Goal: Information Seeking & Learning: Learn about a topic

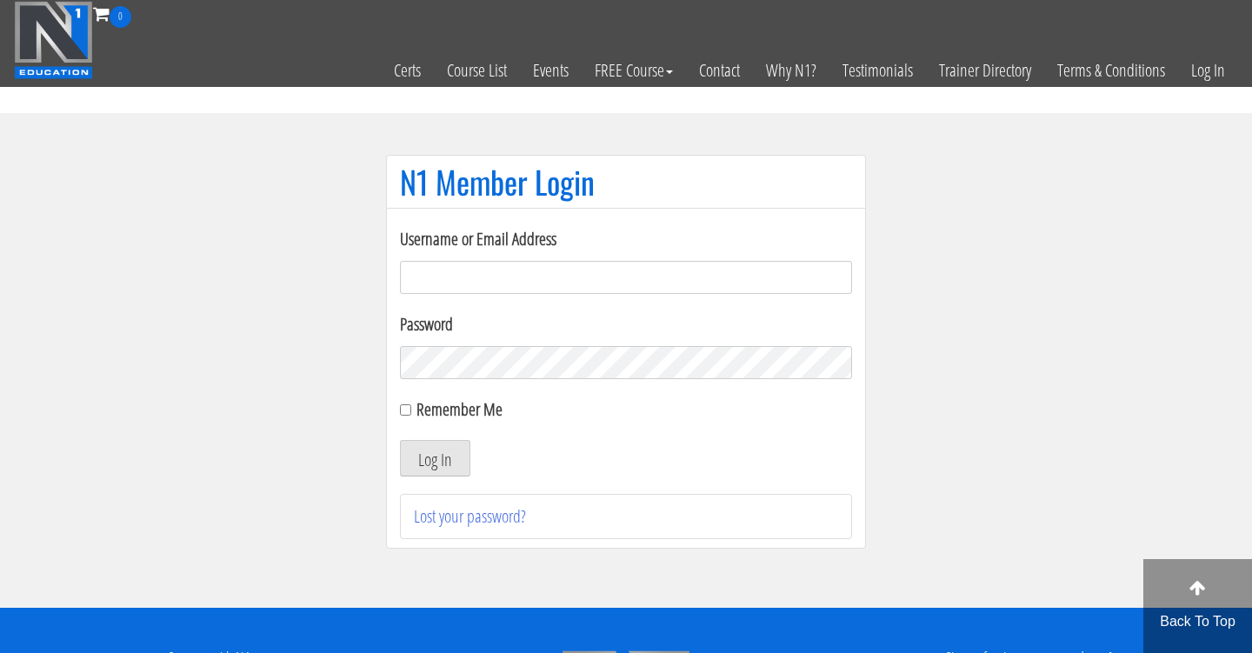
type input "Cynthia.jimenez49@yahoo.com"
click at [435, 458] on button "Log In" at bounding box center [435, 458] width 70 height 37
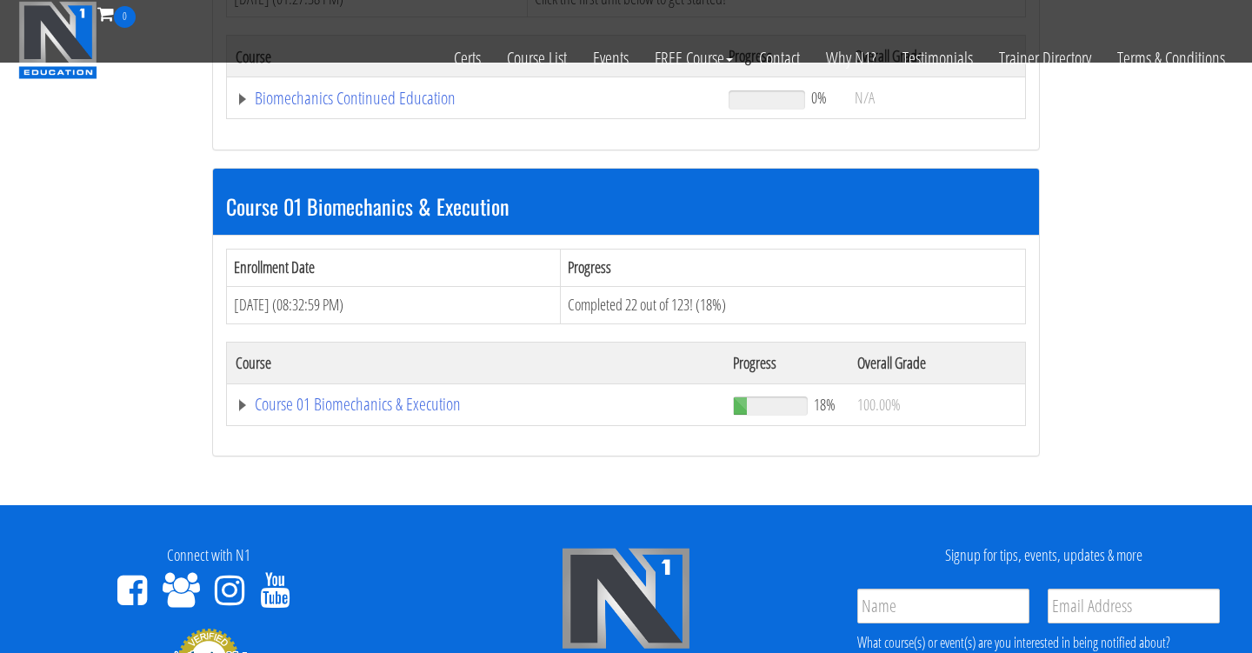
scroll to position [398, 0]
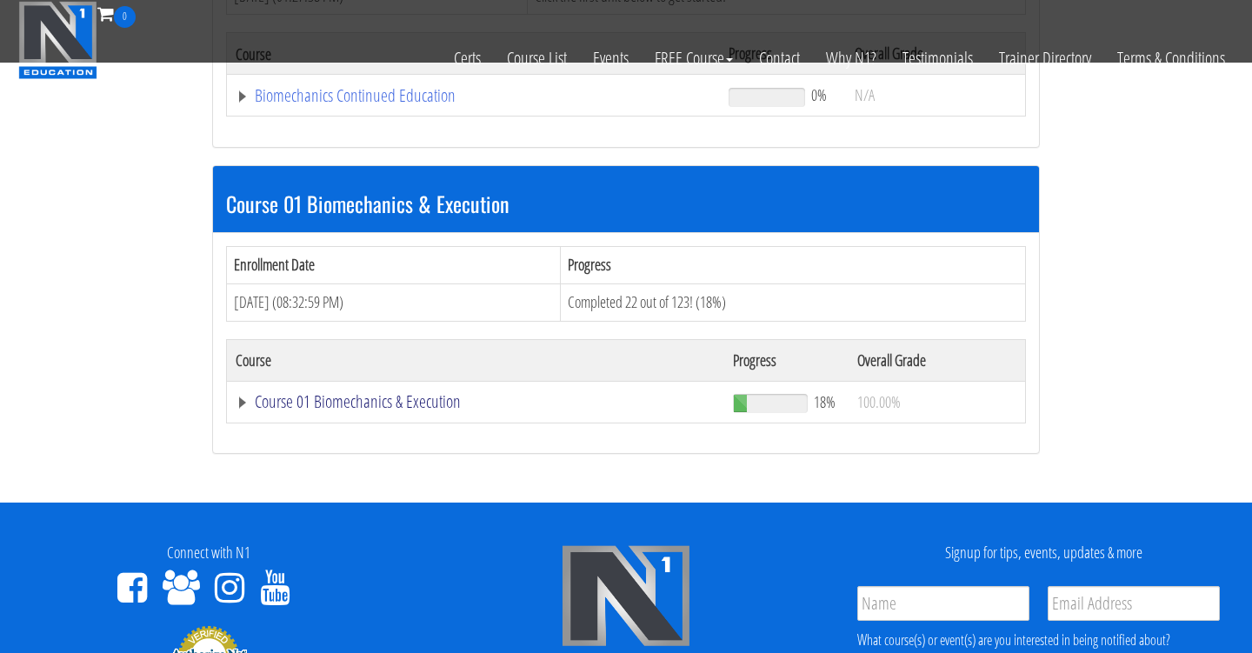
click at [415, 104] on link "Course 01 Biomechanics & Execution" at bounding box center [473, 95] width 475 height 17
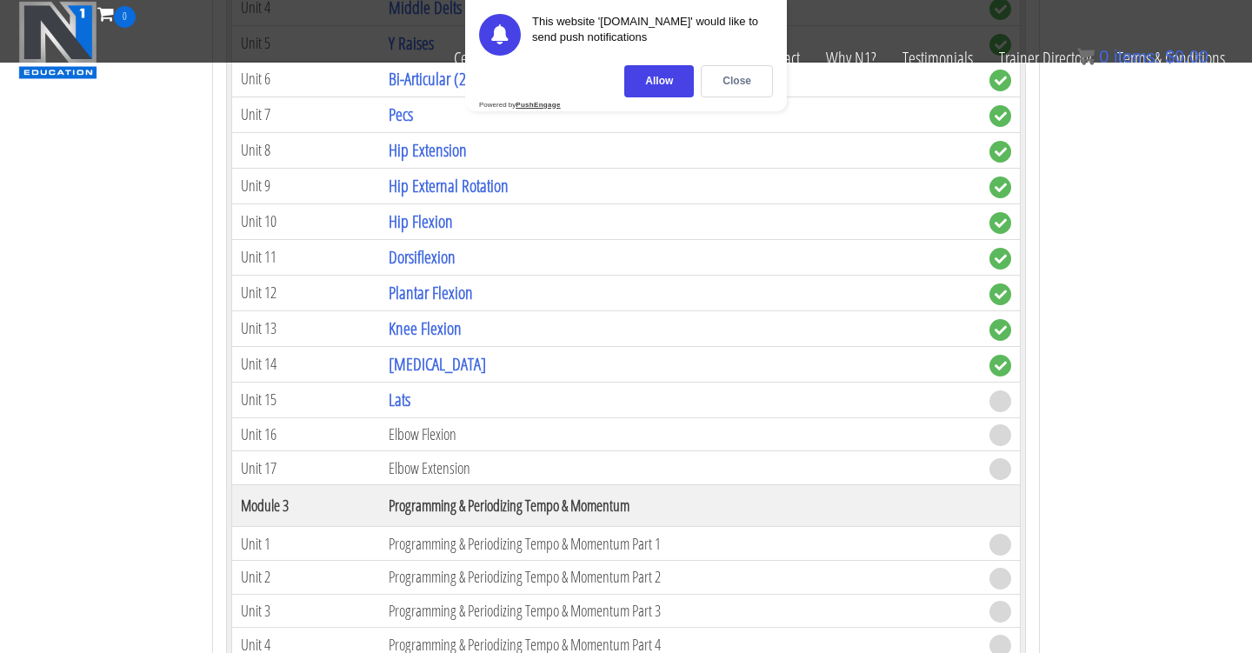
scroll to position [1351, 0]
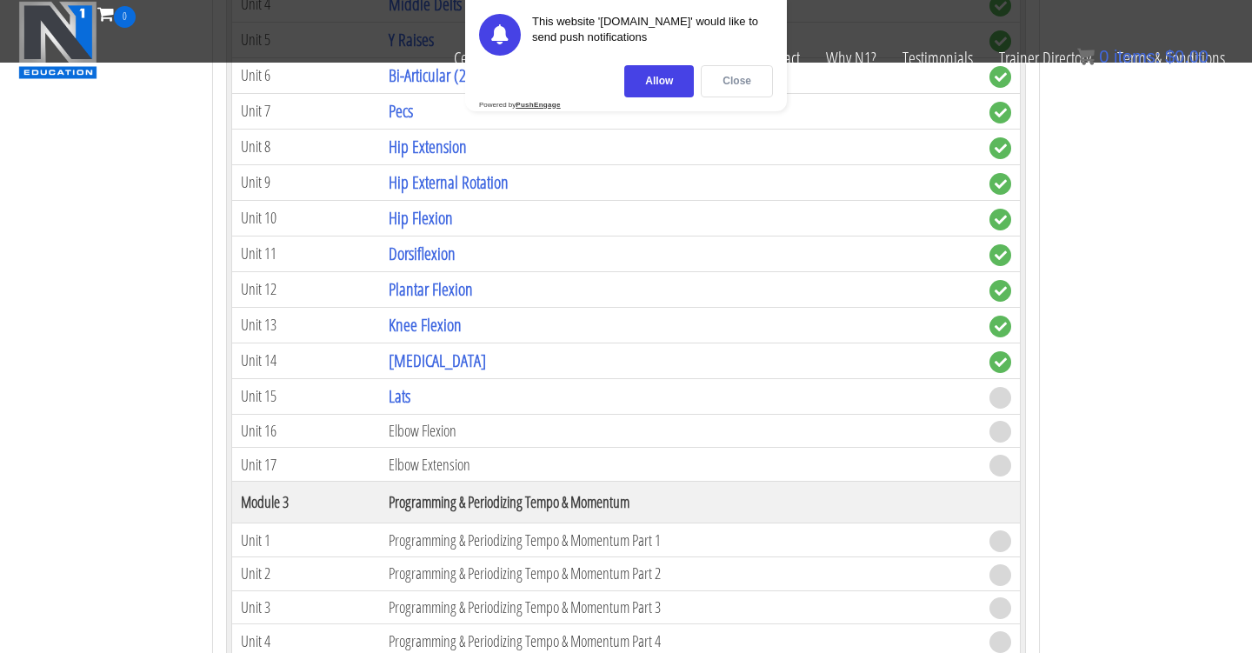
click at [736, 75] on div "Close" at bounding box center [737, 81] width 72 height 32
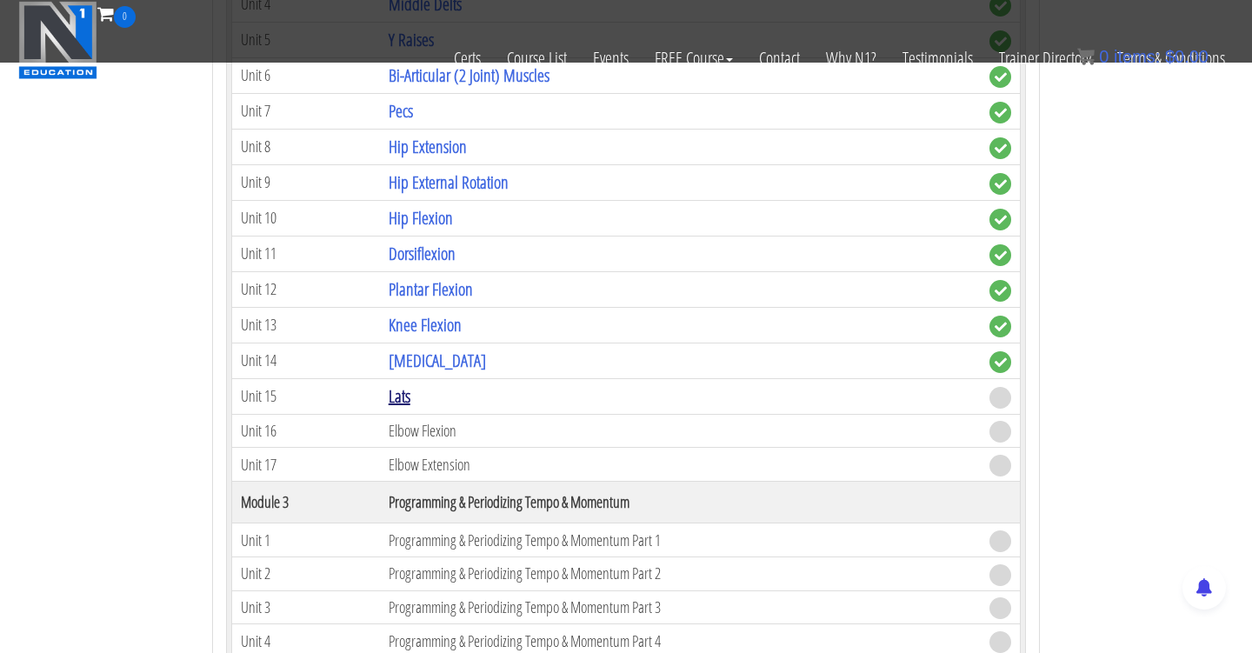
click at [410, 388] on link "Lats" at bounding box center [400, 395] width 22 height 23
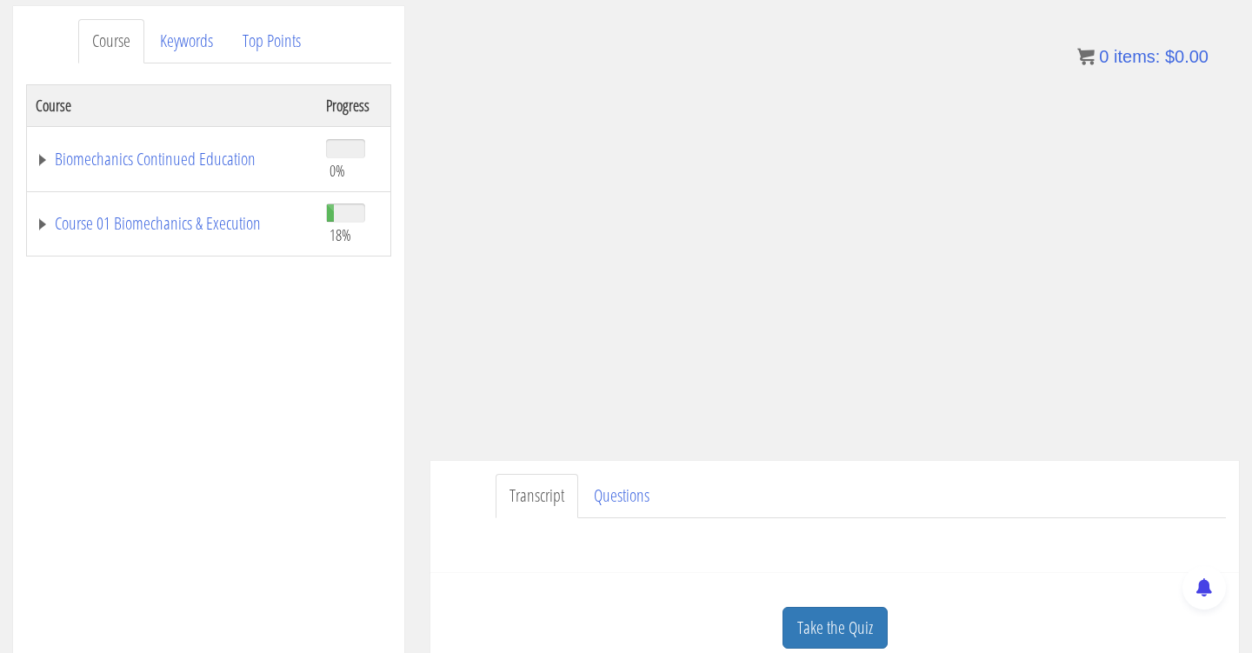
scroll to position [236, 0]
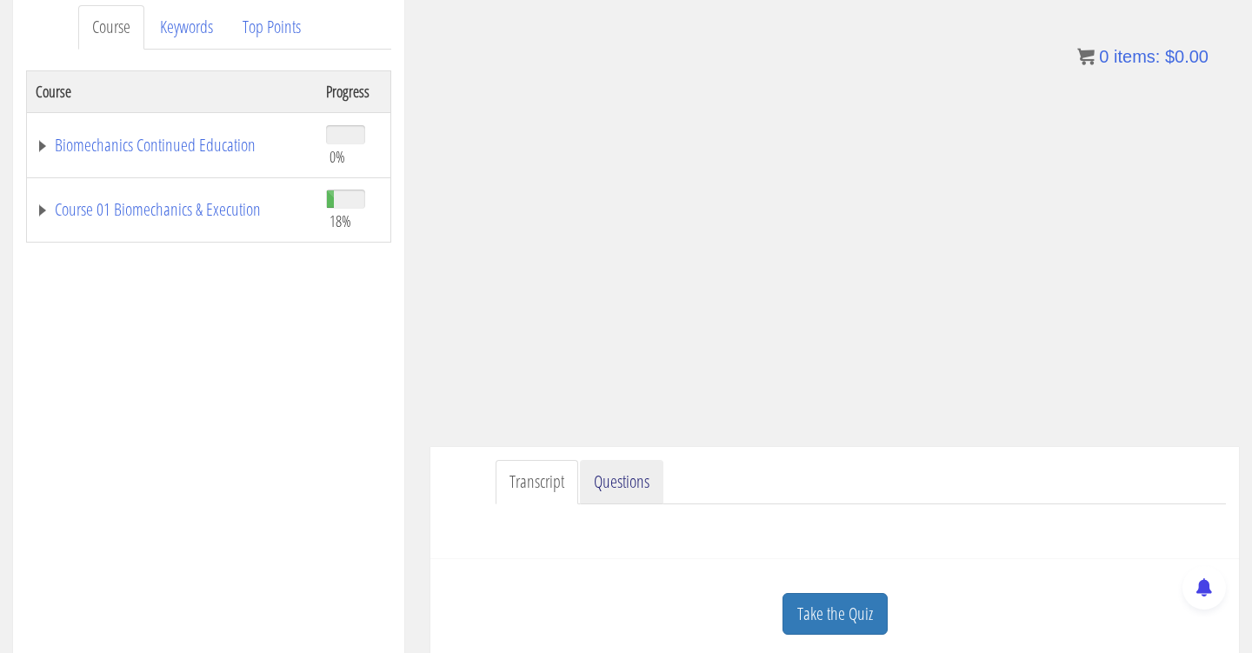
click at [632, 491] on link "Questions" at bounding box center [621, 482] width 83 height 44
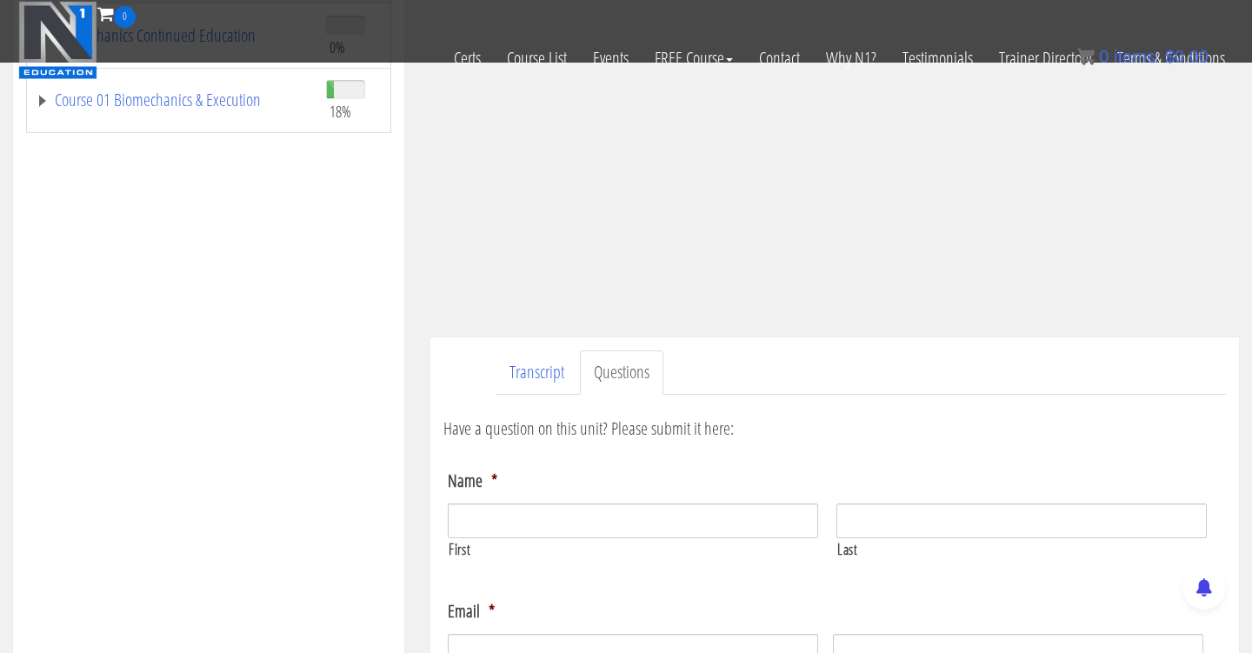
scroll to position [423, 0]
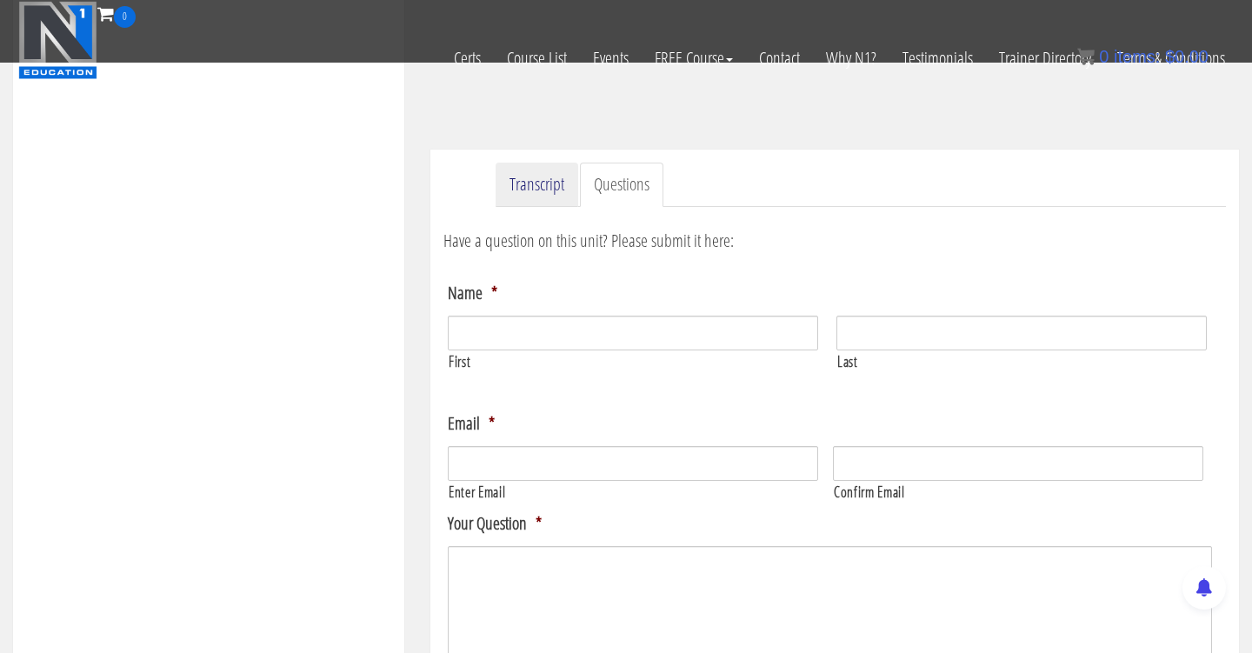
click at [548, 189] on link "Transcript" at bounding box center [536, 185] width 83 height 44
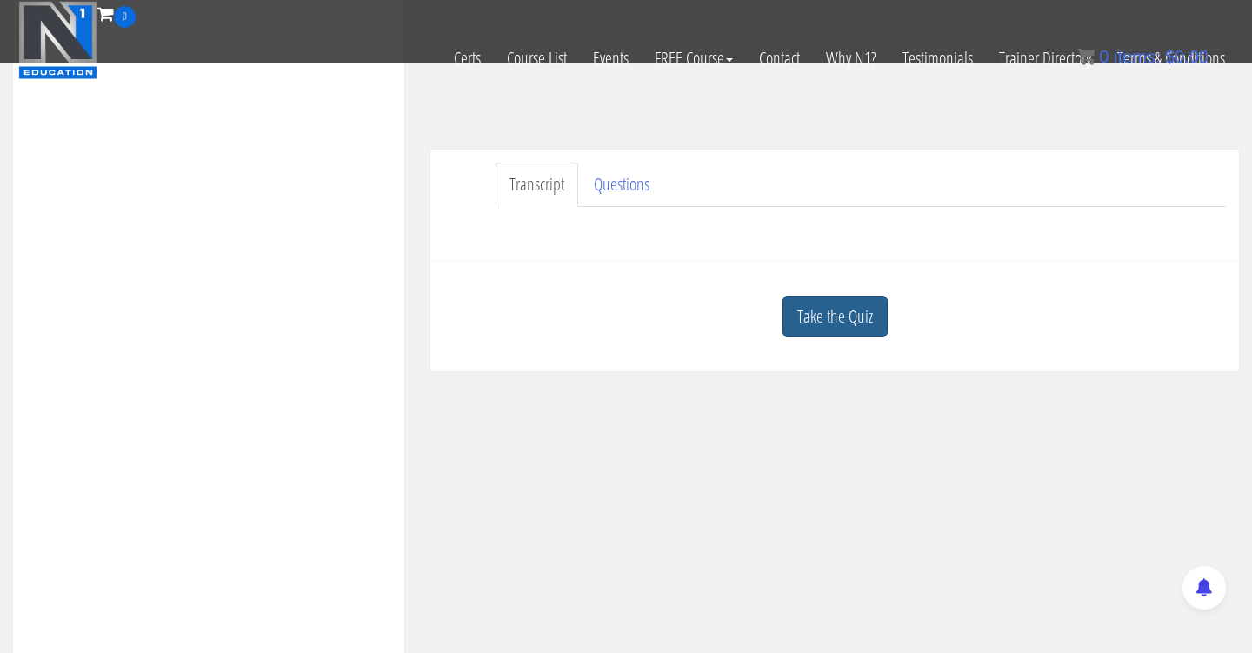
click at [832, 323] on link "Take the Quiz" at bounding box center [834, 317] width 105 height 43
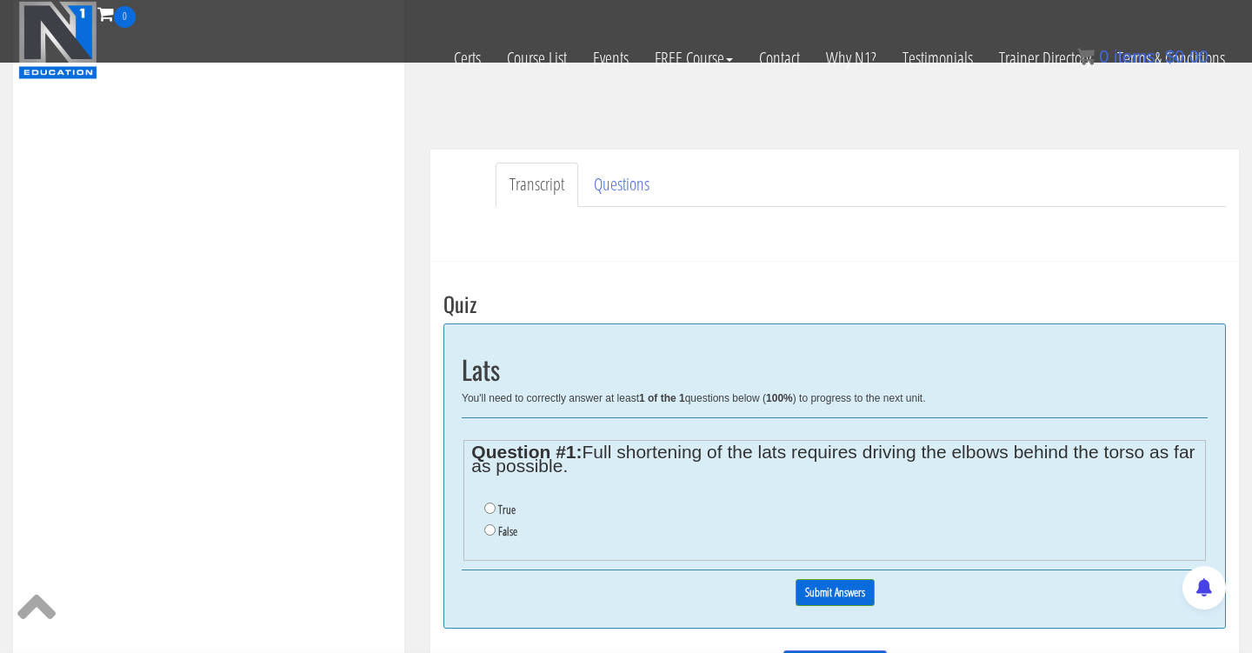
scroll to position [663, 0]
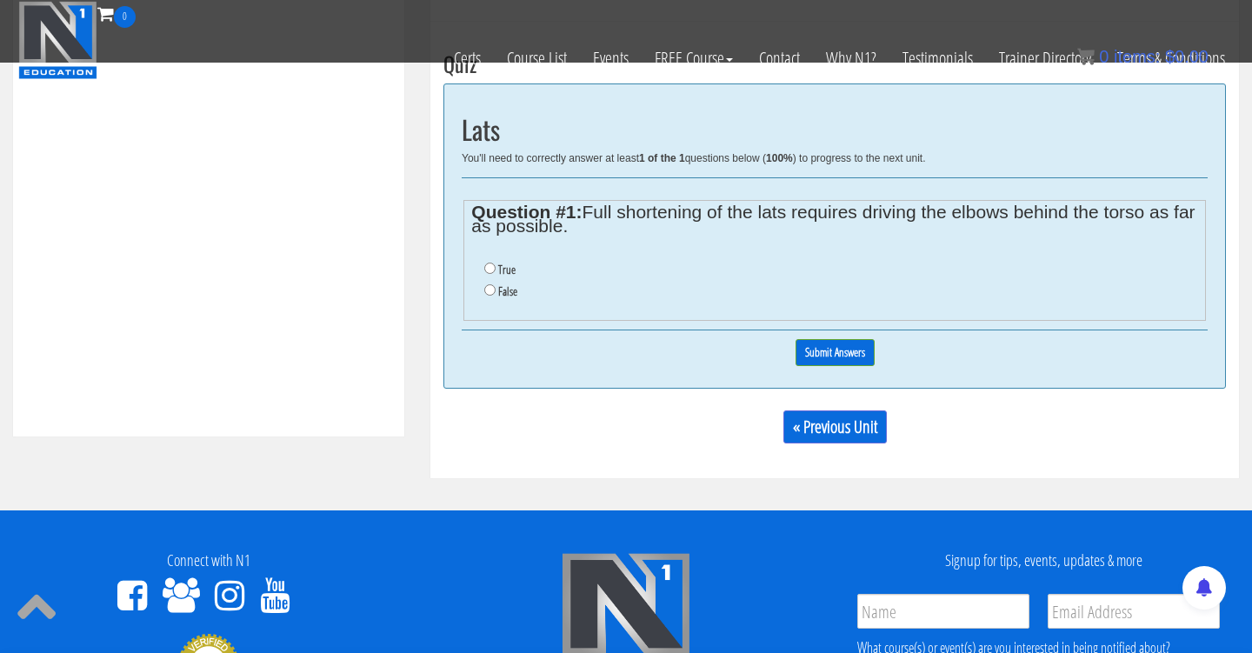
click at [481, 287] on ul "True False" at bounding box center [834, 280] width 726 height 61
click at [489, 287] on input "False" at bounding box center [489, 289] width 11 height 11
radio input "true"
click at [808, 351] on input "Submit Answers" at bounding box center [834, 352] width 79 height 27
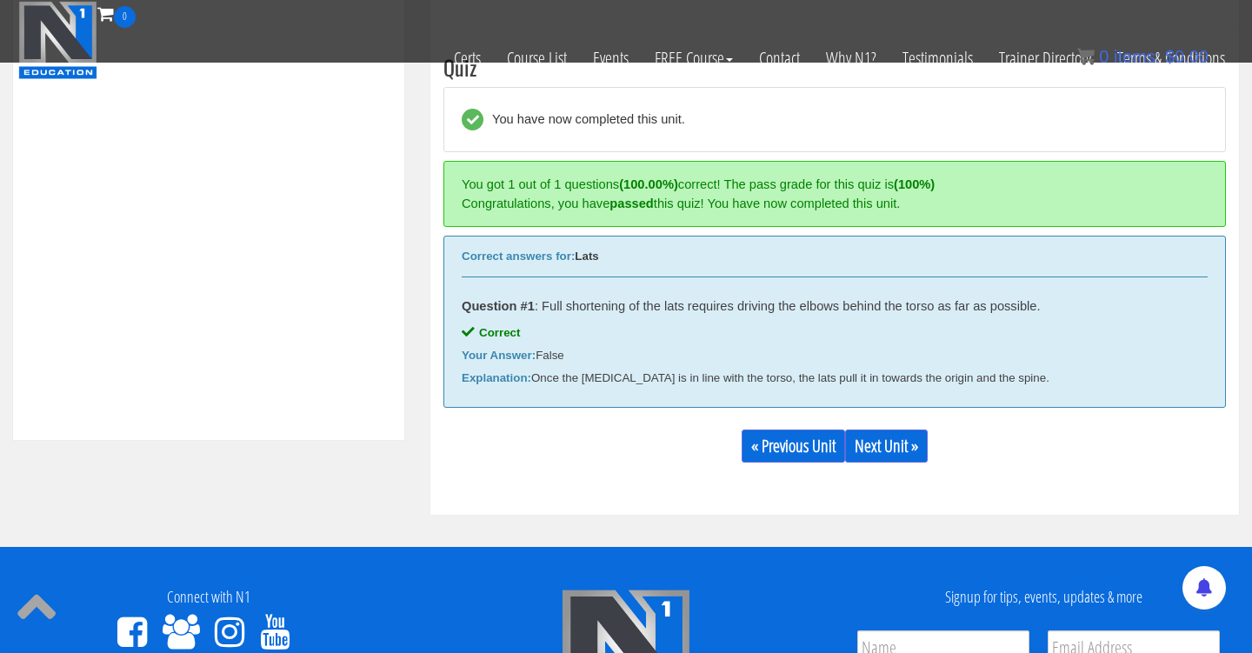
scroll to position [659, 0]
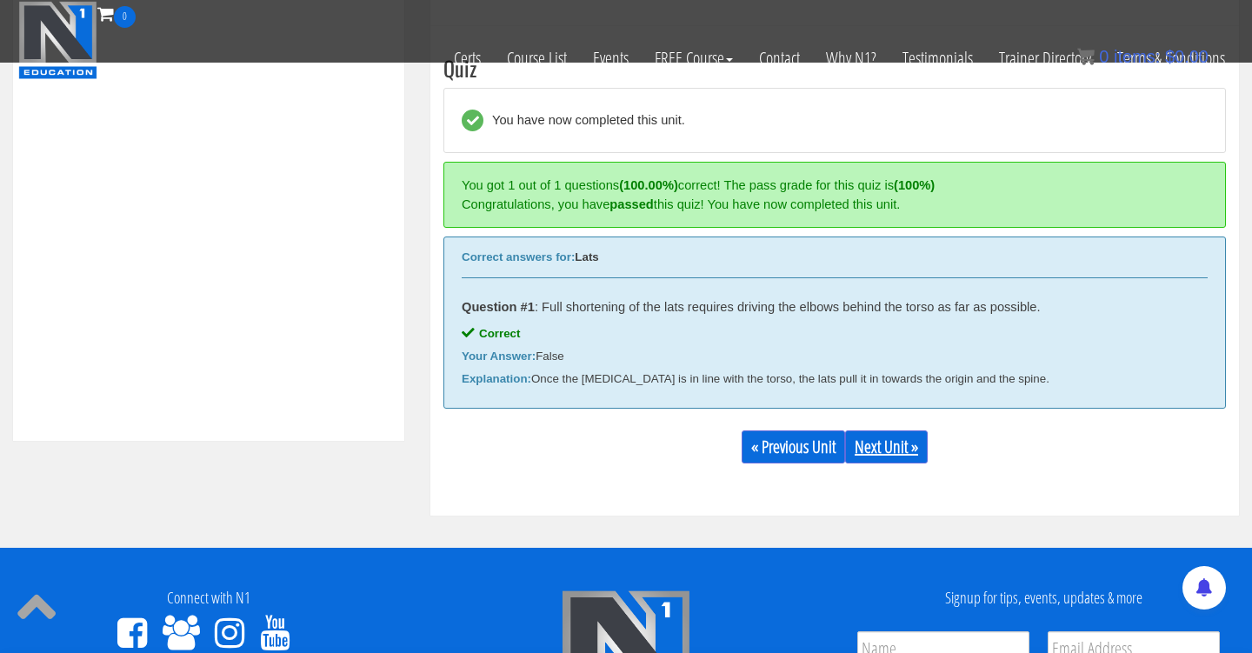
click at [884, 453] on link "Next Unit »" at bounding box center [886, 446] width 83 height 33
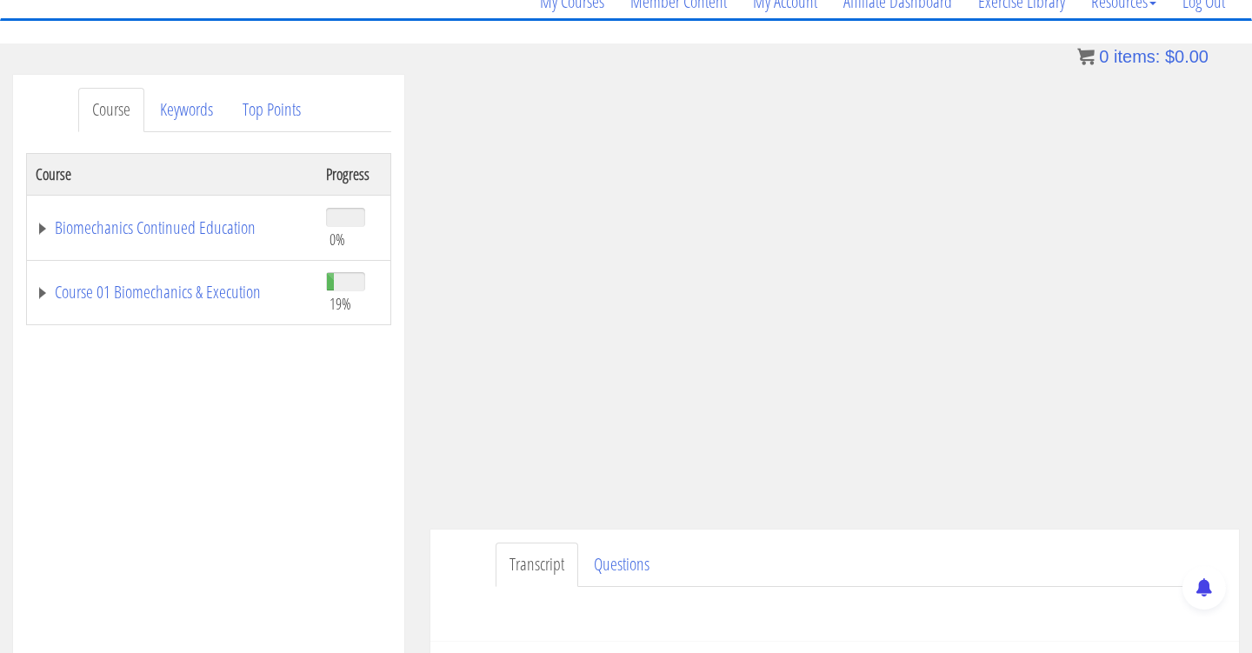
scroll to position [155, 0]
click at [1246, 394] on div "cynthia jimenez cynthia.jimenez49@yahoo.com 2025-08-26 2605:b40:1606:6700:c8b:e…" at bounding box center [834, 411] width 834 height 676
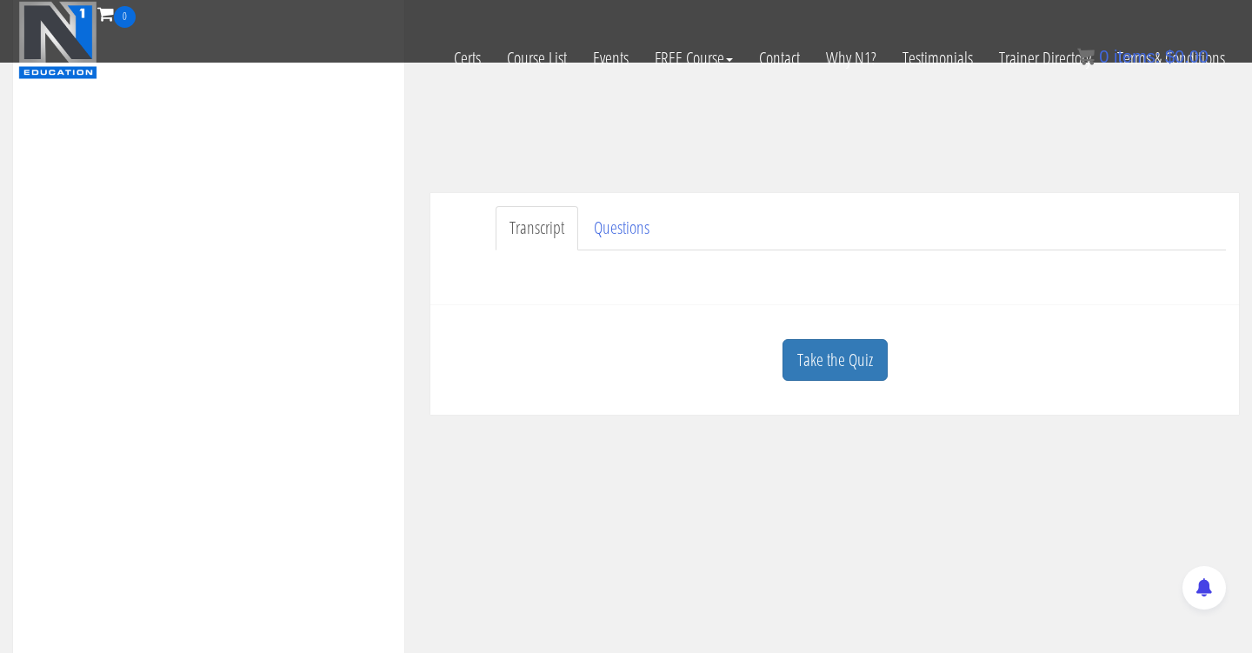
scroll to position [389, 0]
click at [838, 348] on link "Take the Quiz" at bounding box center [834, 350] width 105 height 43
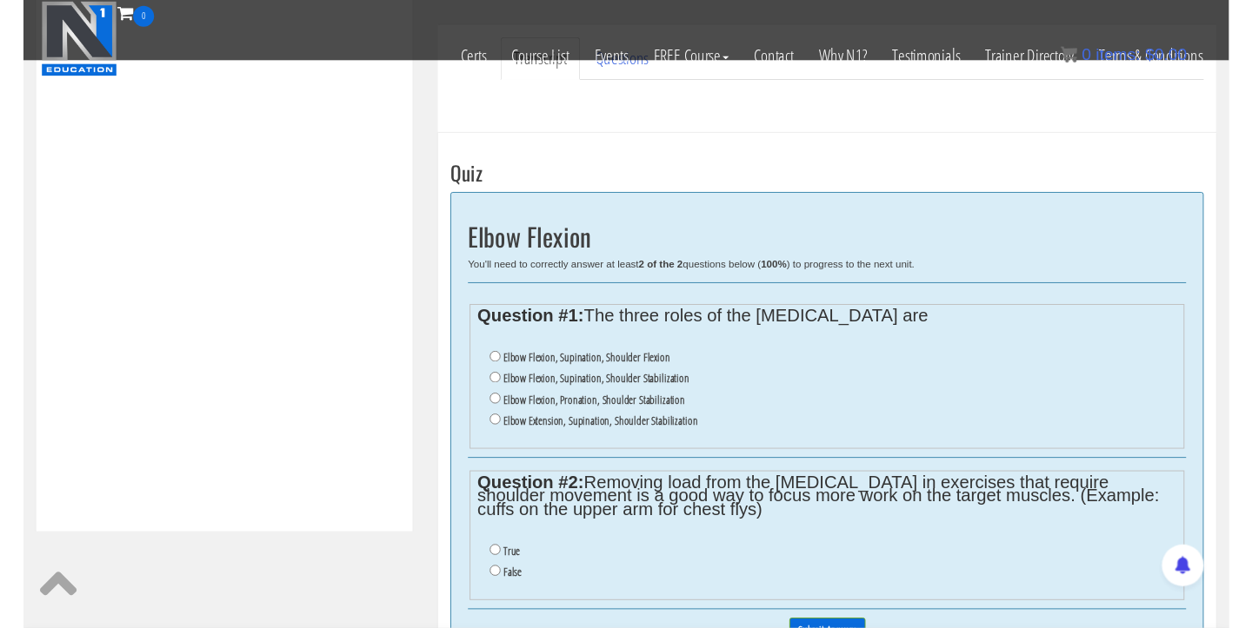
scroll to position [547, 0]
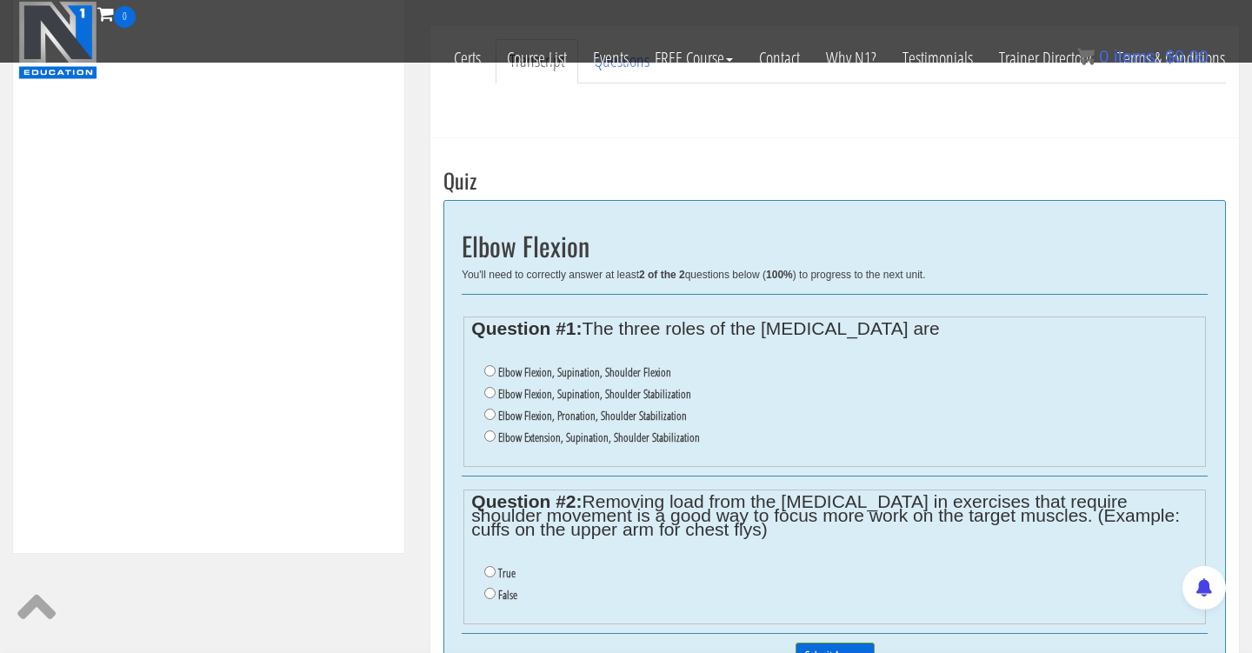
click at [490, 368] on input "Elbow Flexion, Supination, Shoulder Flexion" at bounding box center [489, 370] width 11 height 11
radio input "true"
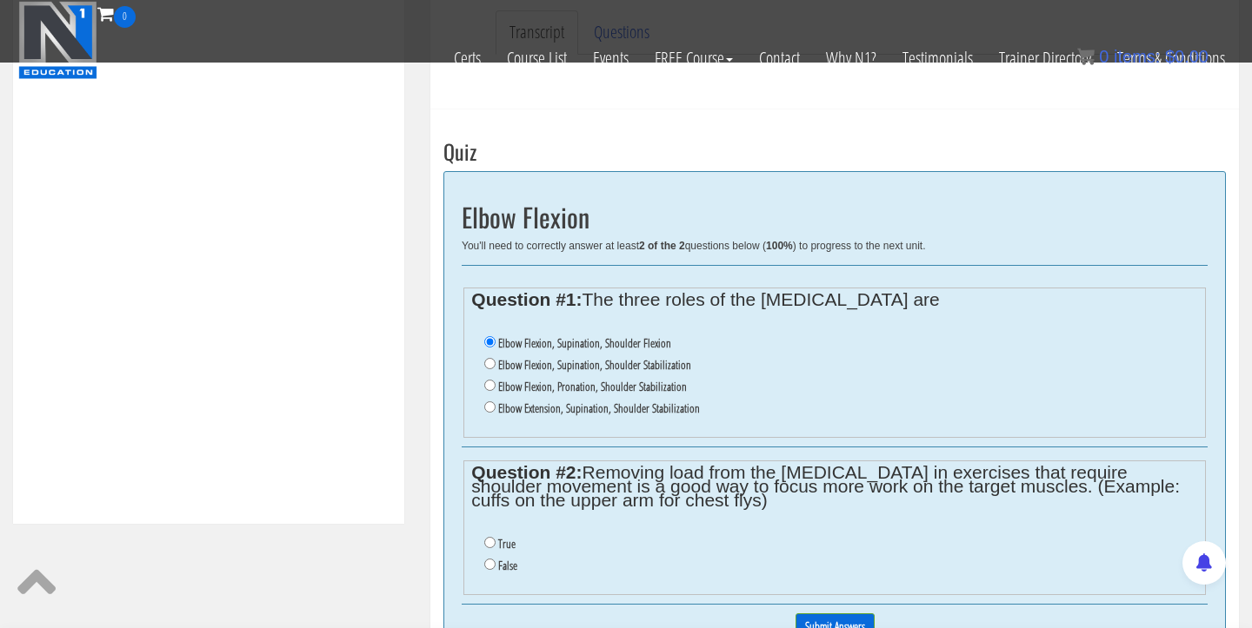
scroll to position [580, 0]
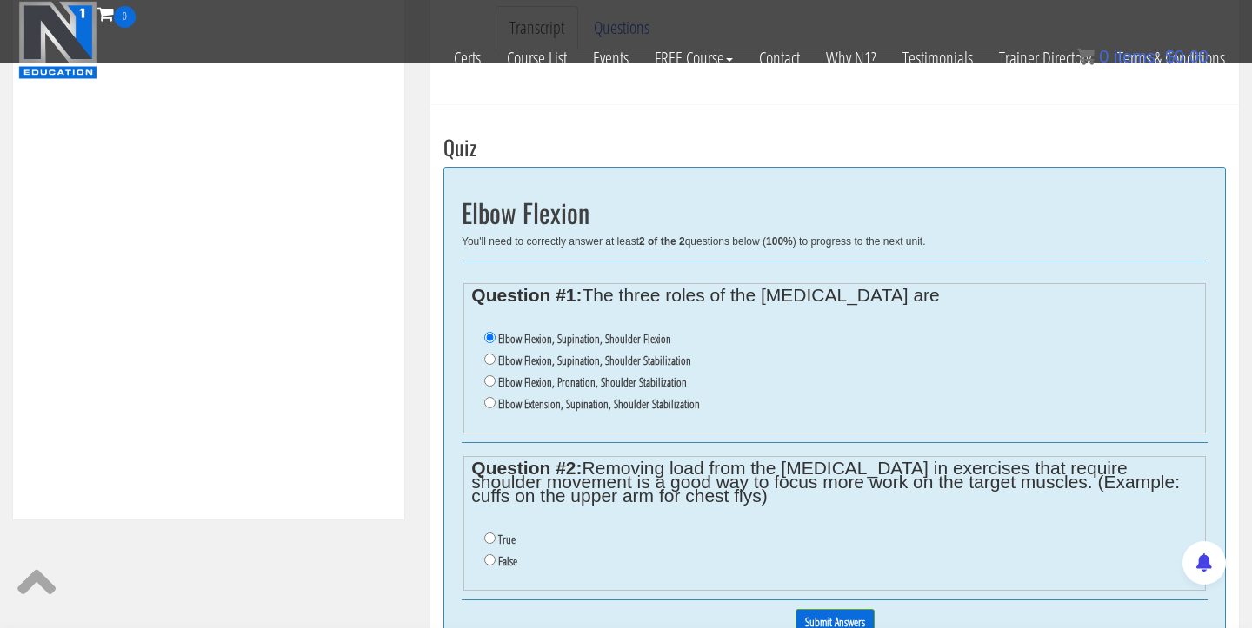
click at [494, 555] on input "False" at bounding box center [489, 560] width 11 height 11
radio input "true"
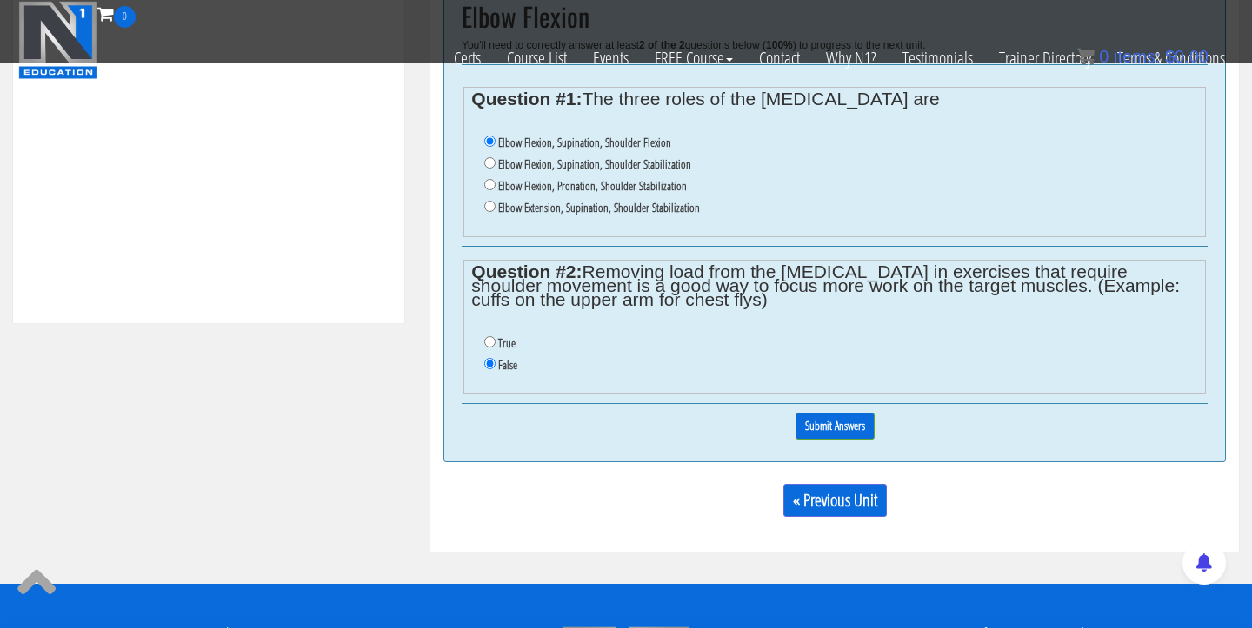
scroll to position [781, 0]
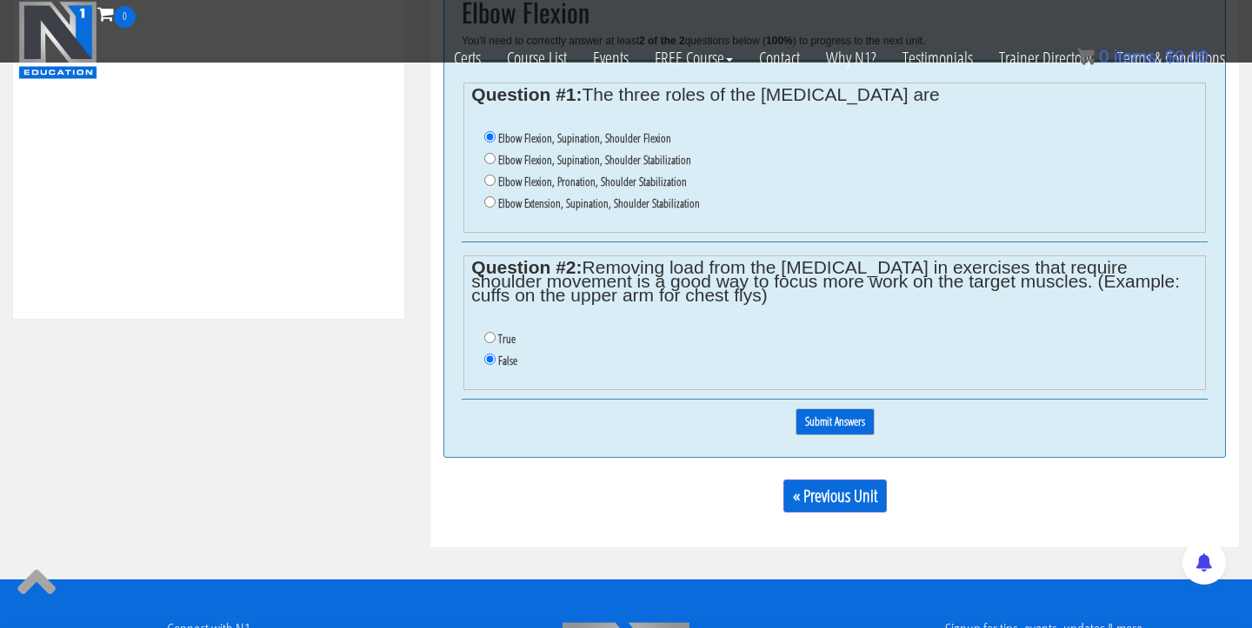
click at [855, 409] on input "Submit Answers" at bounding box center [834, 422] width 79 height 27
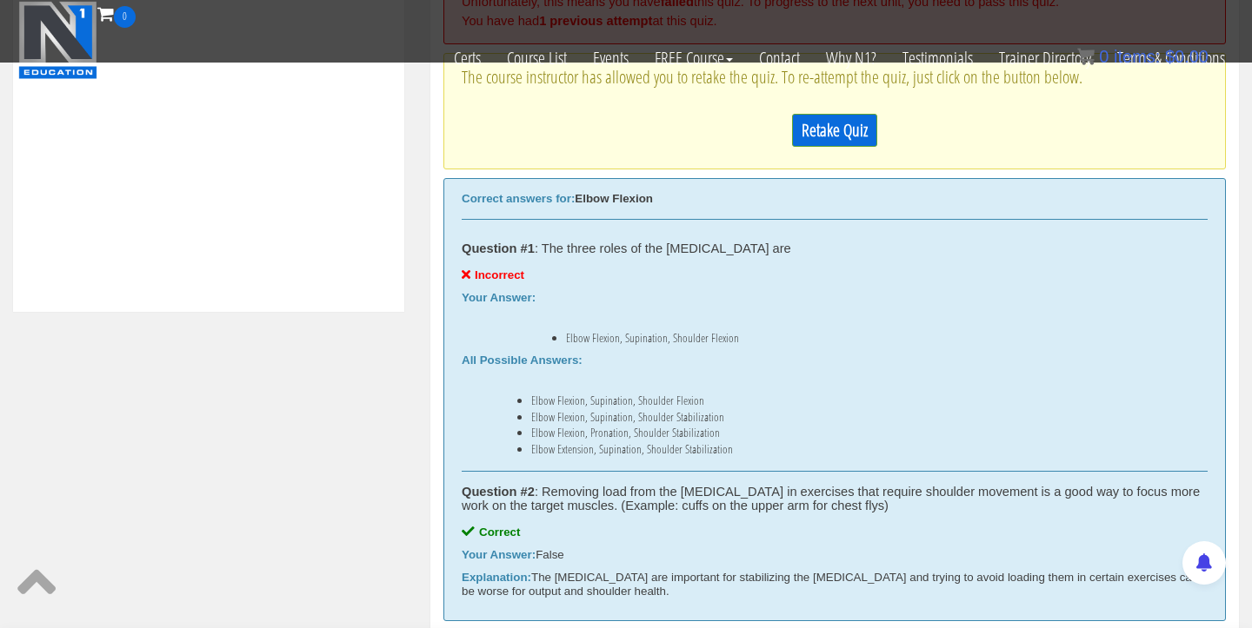
scroll to position [789, 0]
click at [832, 130] on link "Retake Quiz" at bounding box center [834, 128] width 85 height 33
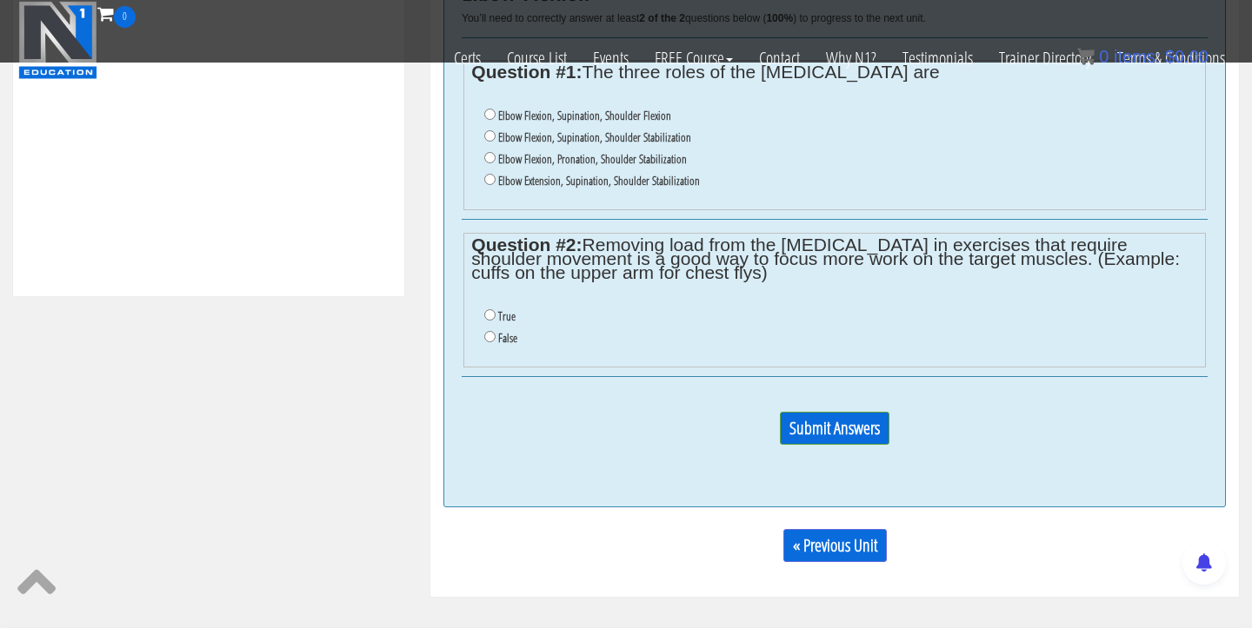
scroll to position [792, 0]
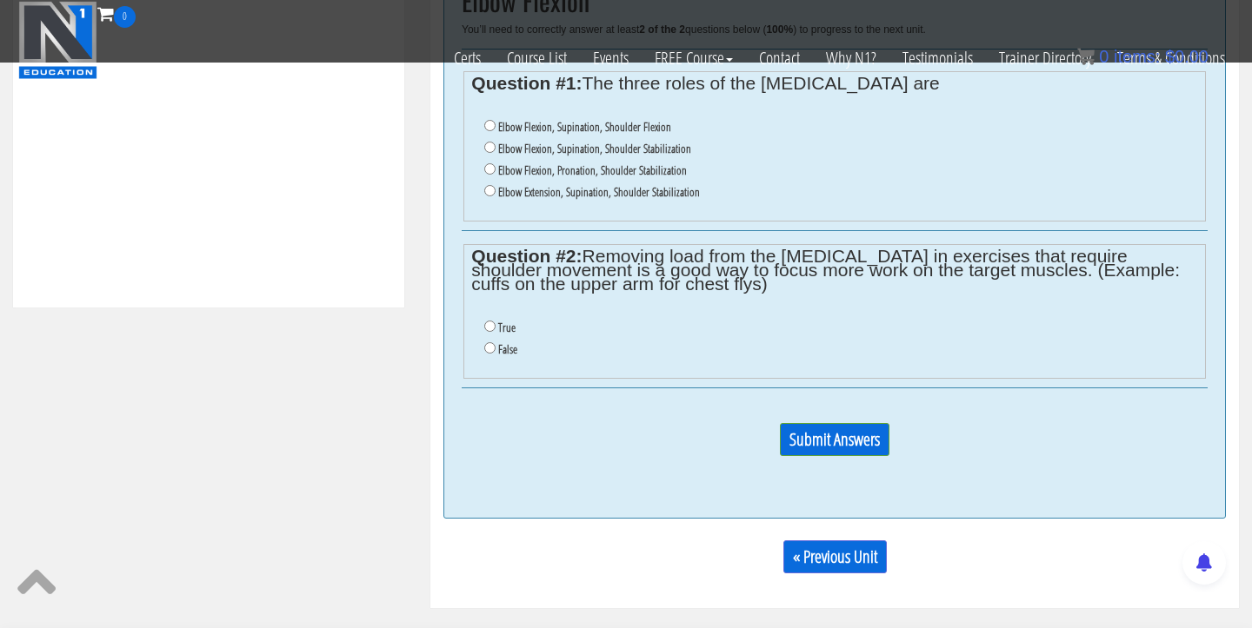
click at [493, 142] on input "Elbow Flexion, Supination, Shoulder Stabilization" at bounding box center [489, 147] width 11 height 11
radio input "true"
click at [492, 342] on input "False" at bounding box center [489, 347] width 11 height 11
radio input "true"
click at [848, 424] on input "Submit Answers" at bounding box center [835, 439] width 110 height 33
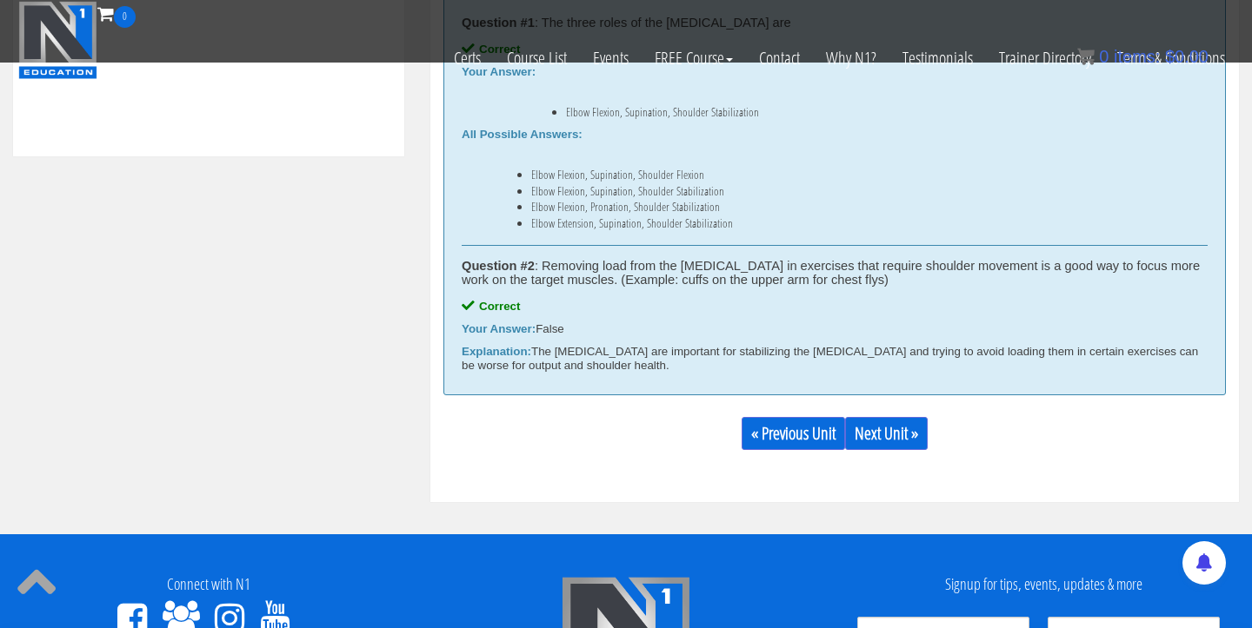
scroll to position [978, 0]
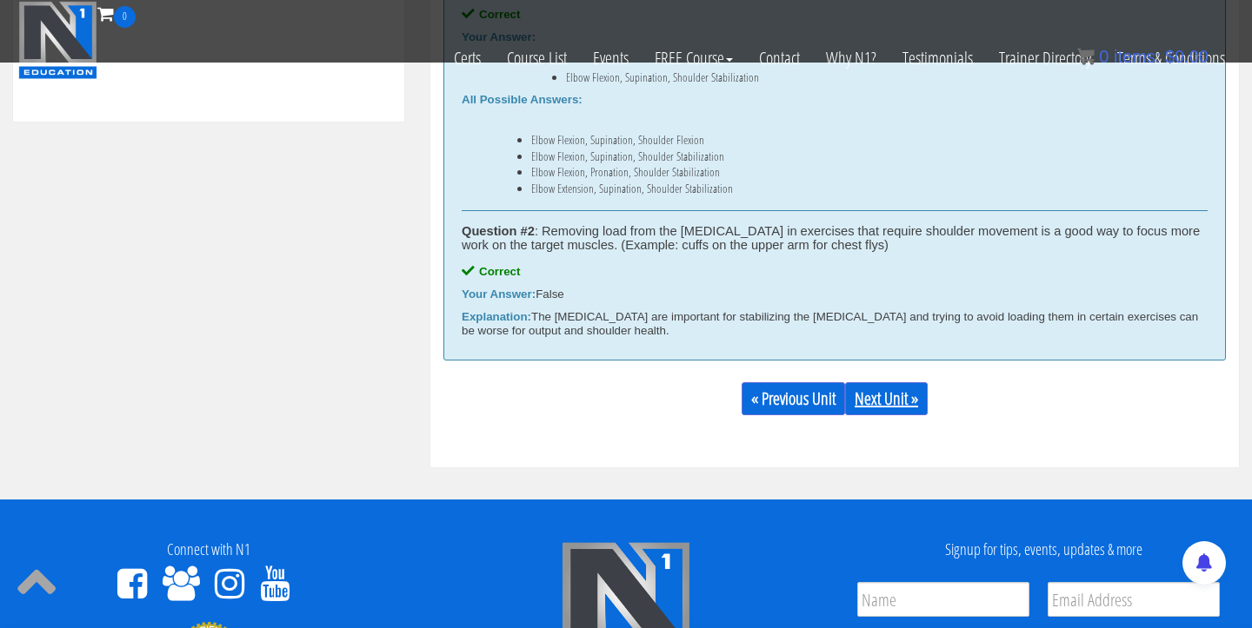
click at [885, 411] on link "Next Unit »" at bounding box center [886, 398] width 83 height 33
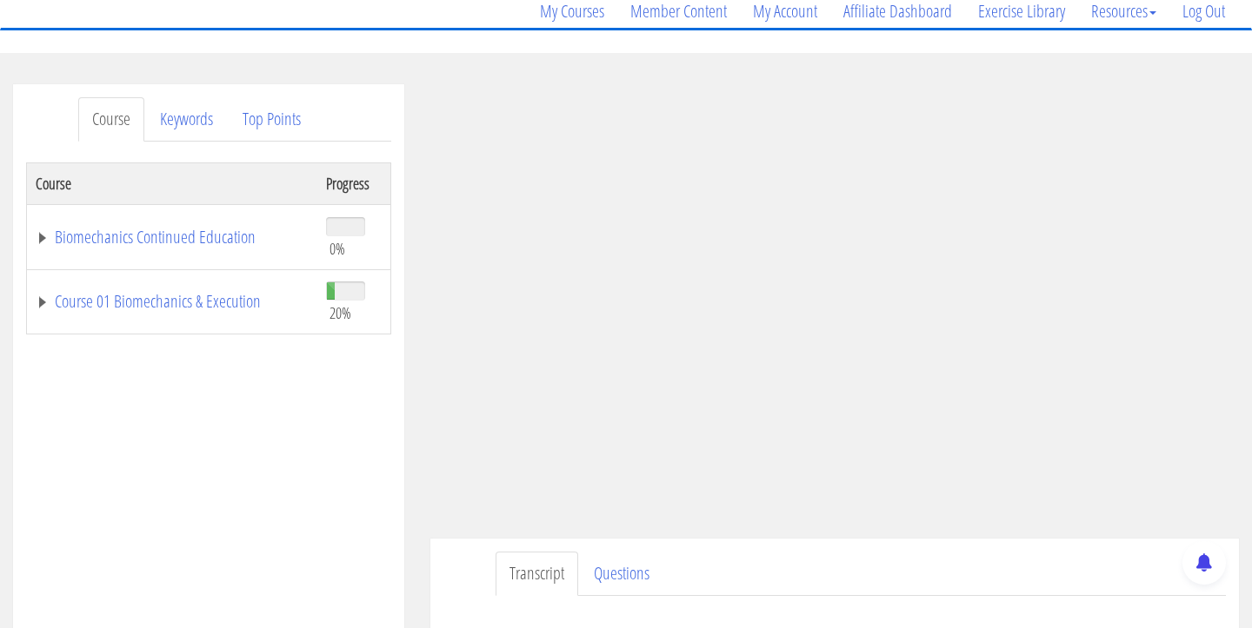
scroll to position [154, 0]
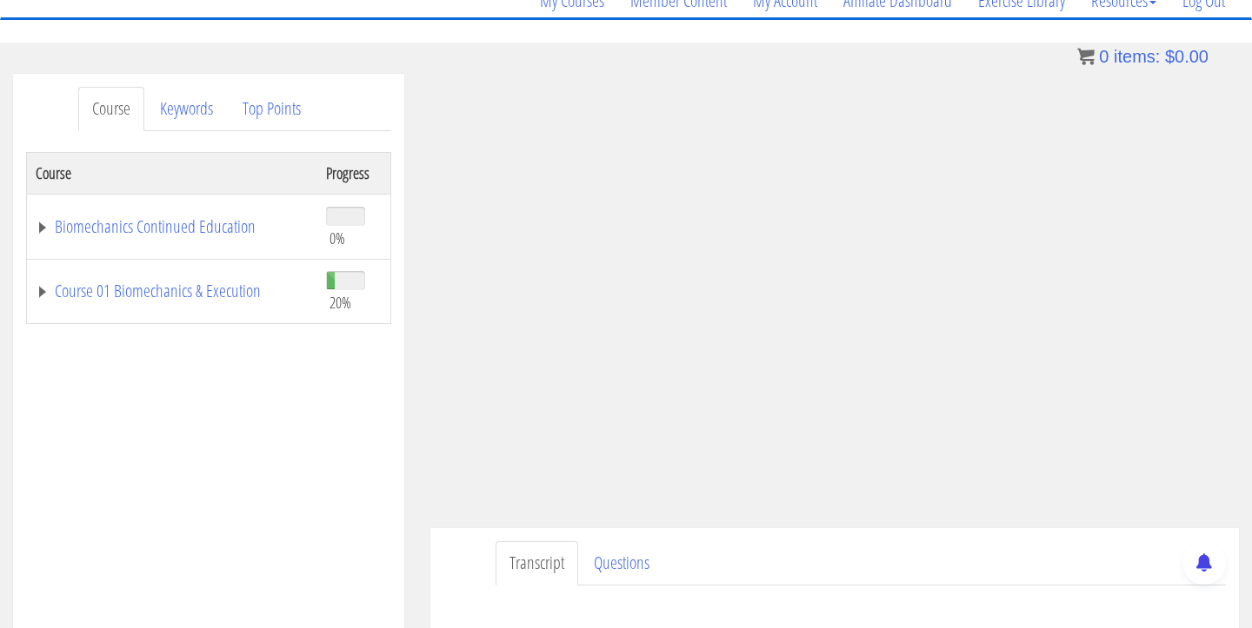
click at [229, 306] on td "Course 01 Biomechanics & Execution" at bounding box center [172, 291] width 291 height 65
click at [229, 292] on link "Course 01 Biomechanics & Execution" at bounding box center [172, 291] width 273 height 17
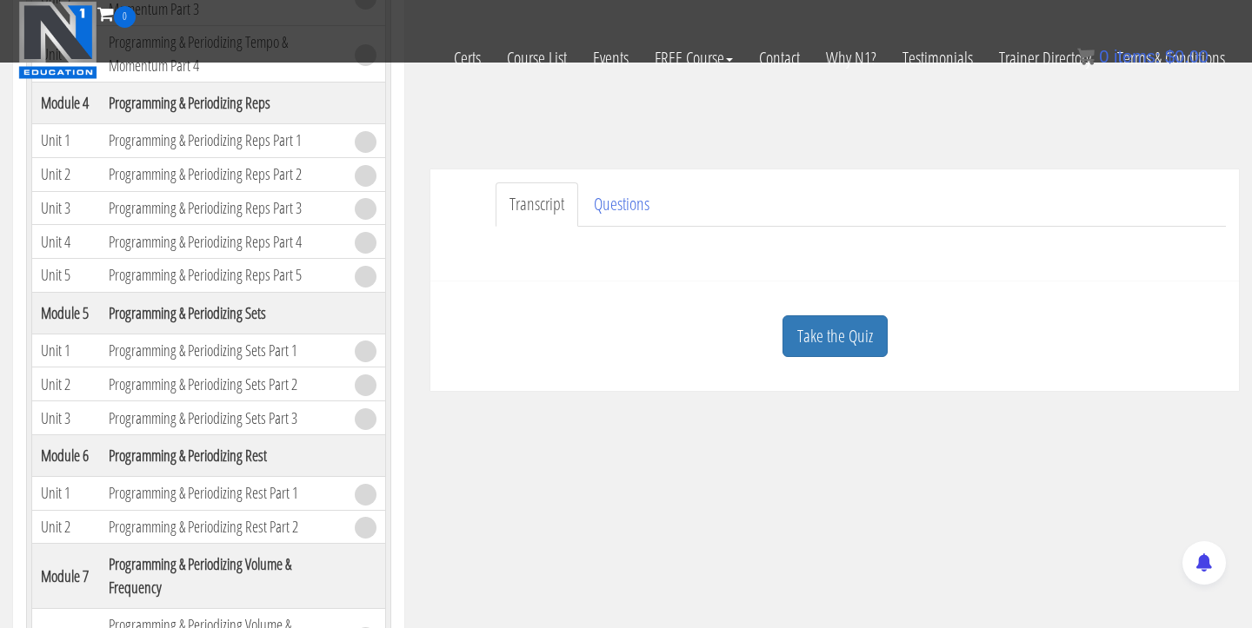
scroll to position [419, 0]
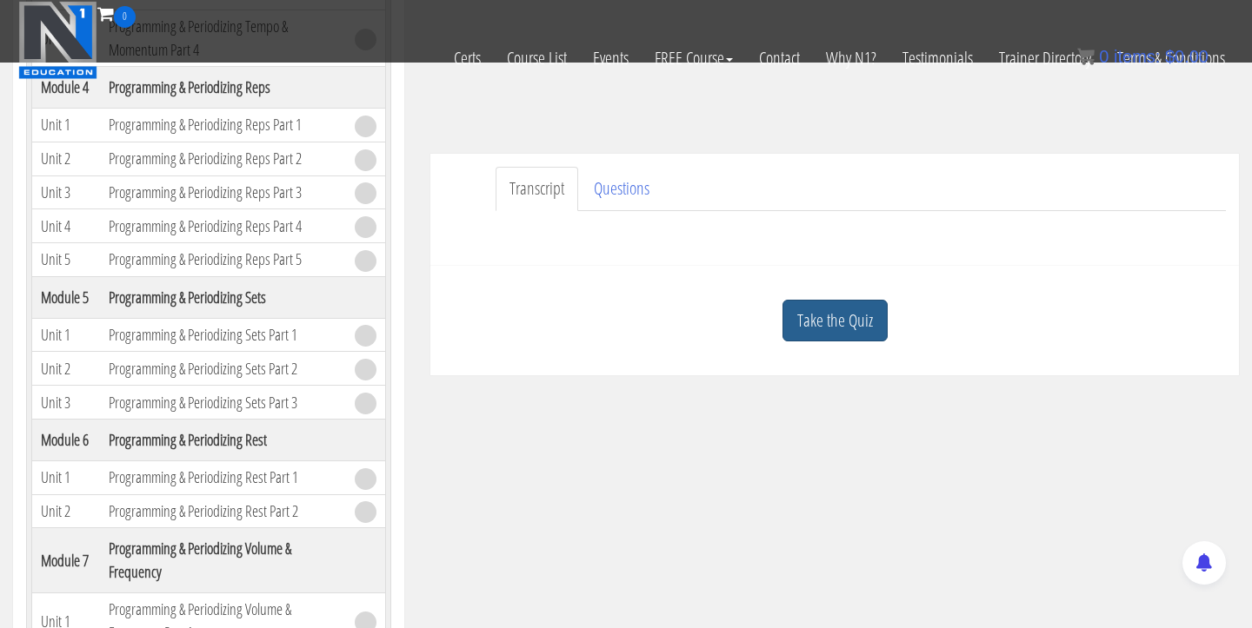
click at [808, 327] on link "Take the Quiz" at bounding box center [834, 321] width 105 height 43
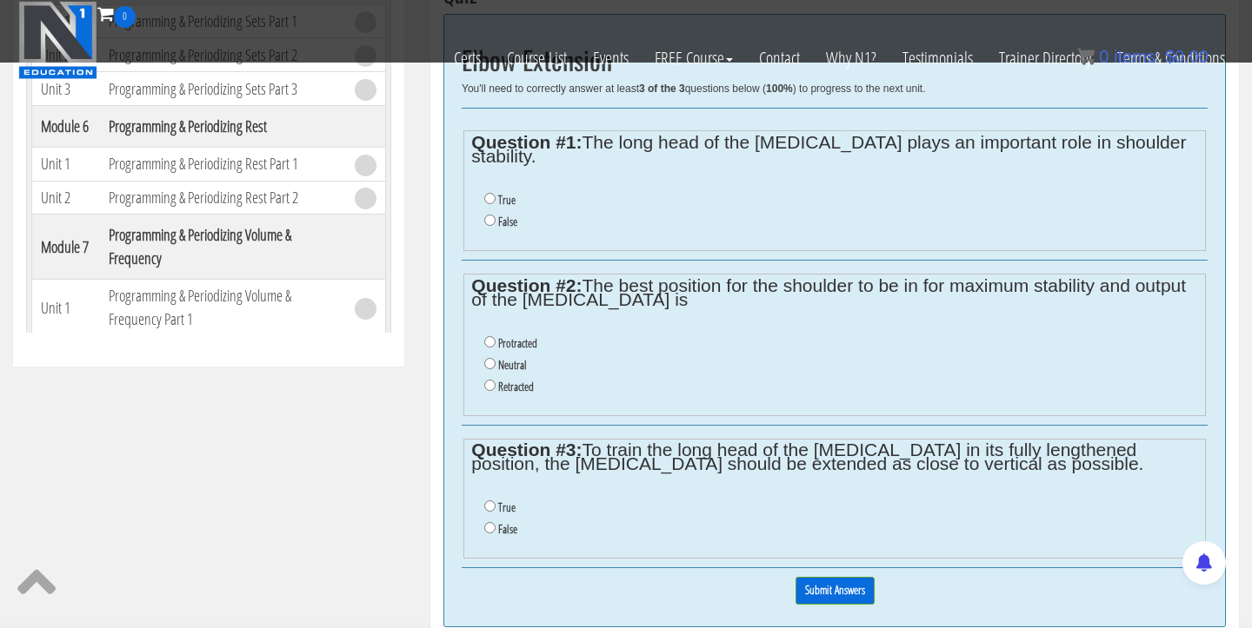
scroll to position [729, 0]
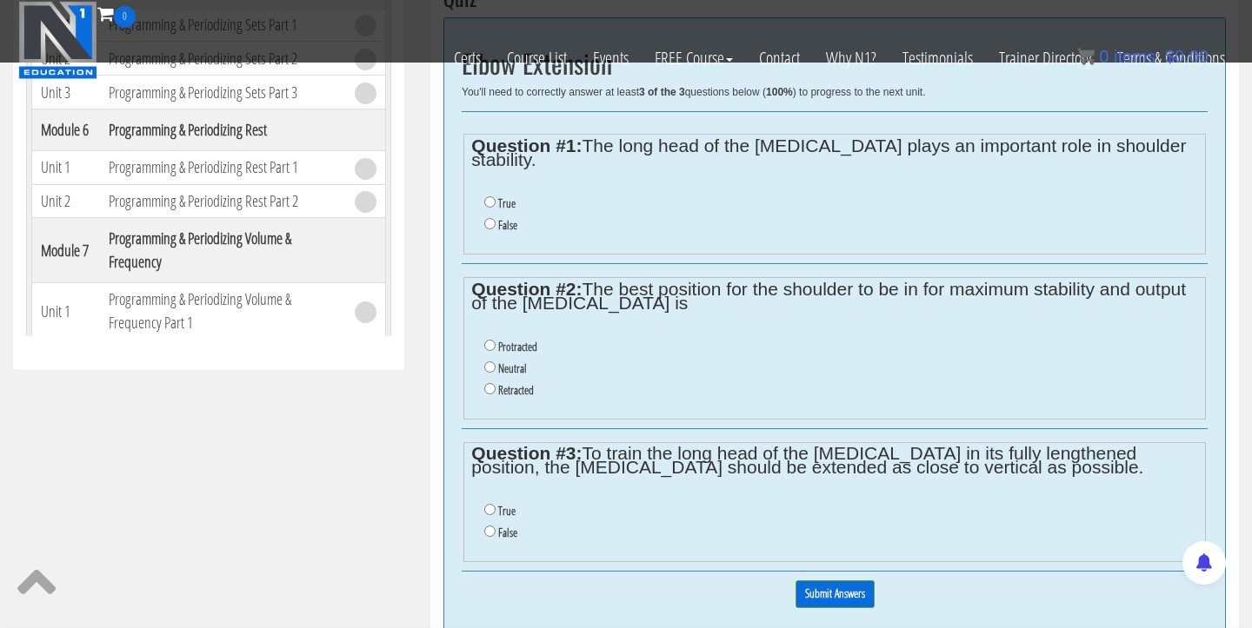
click at [490, 196] on input "True" at bounding box center [489, 201] width 11 height 11
radio input "true"
click at [491, 362] on input "Neutral" at bounding box center [489, 367] width 11 height 11
radio input "true"
click at [491, 526] on input "False" at bounding box center [489, 531] width 11 height 11
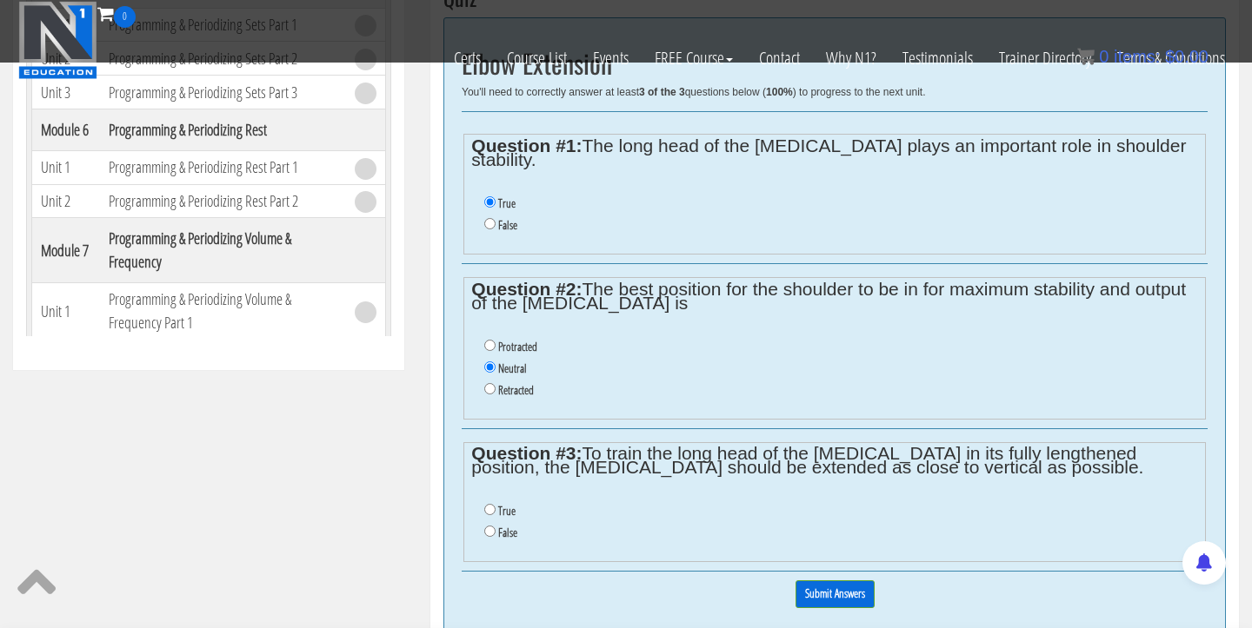
radio input "true"
click at [828, 581] on input "Submit Answers" at bounding box center [834, 594] width 79 height 27
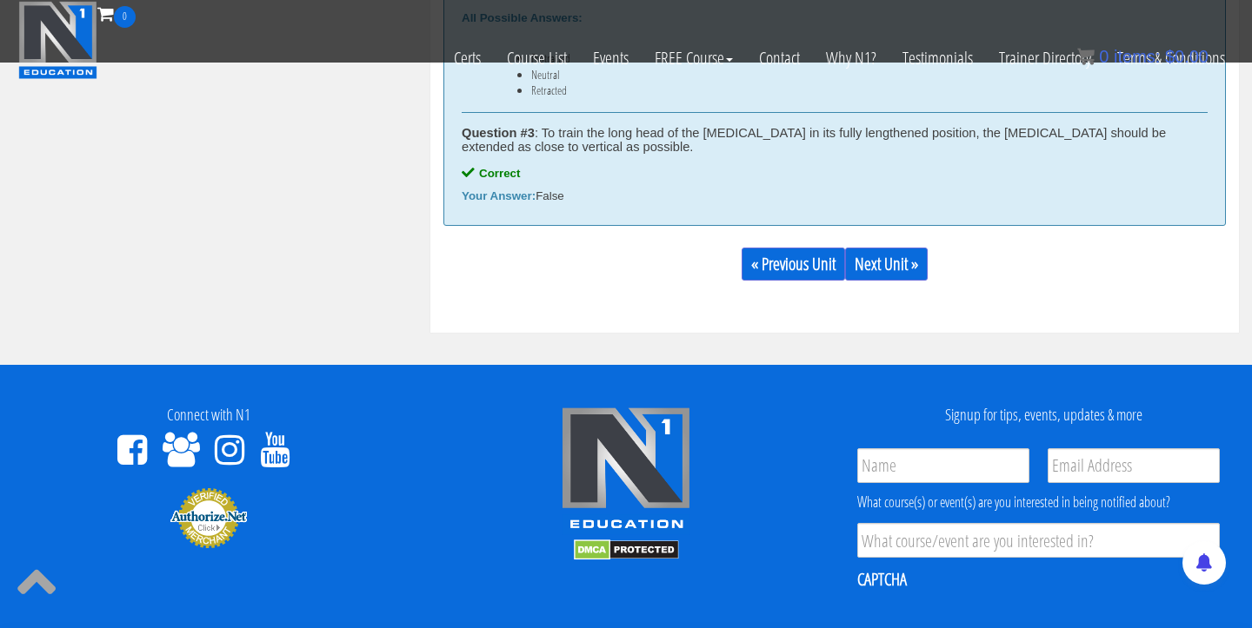
scroll to position [1155, 0]
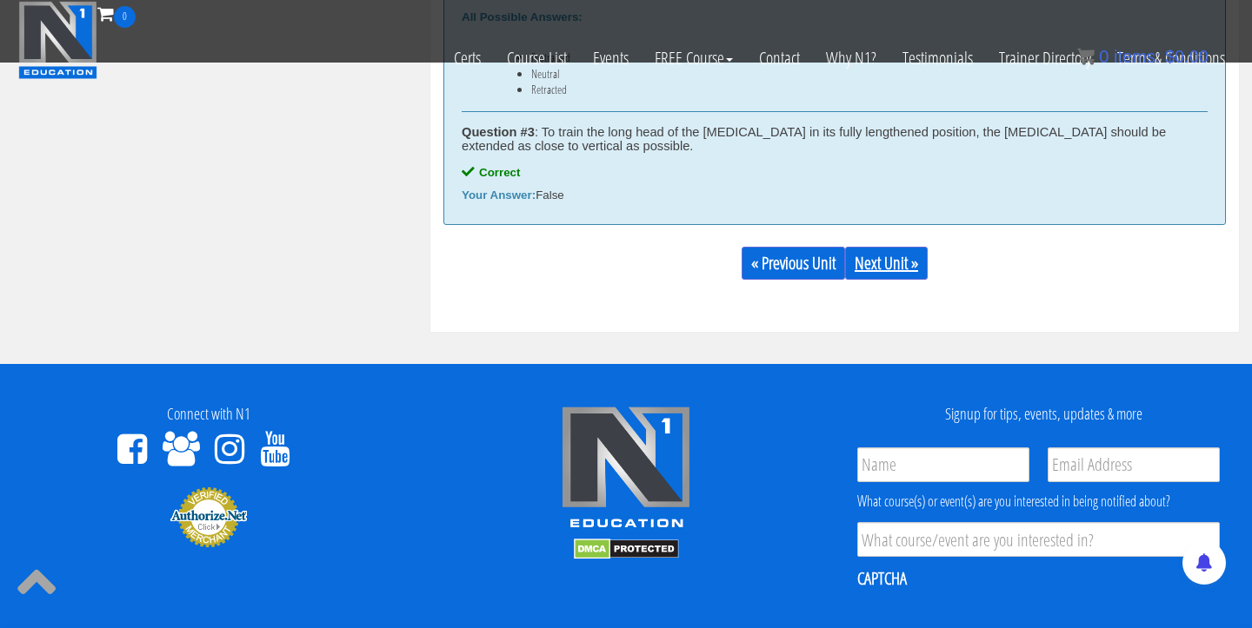
click at [894, 278] on link "Next Unit »" at bounding box center [886, 263] width 83 height 33
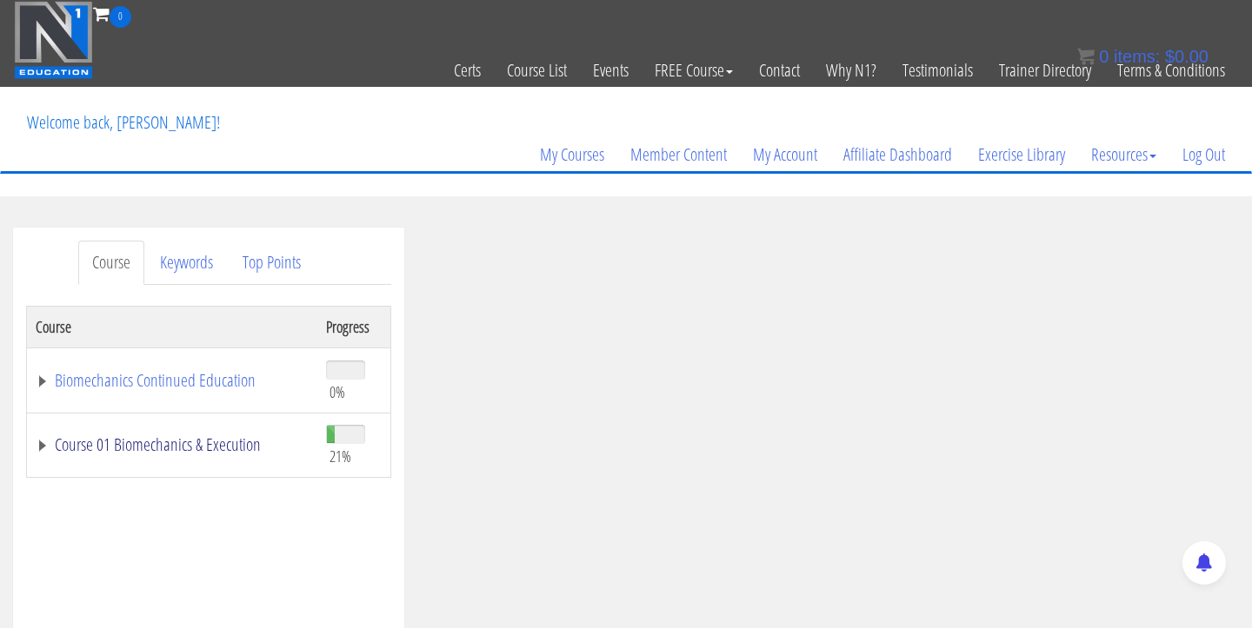
click at [208, 436] on link "Course 01 Biomechanics & Execution" at bounding box center [172, 444] width 273 height 17
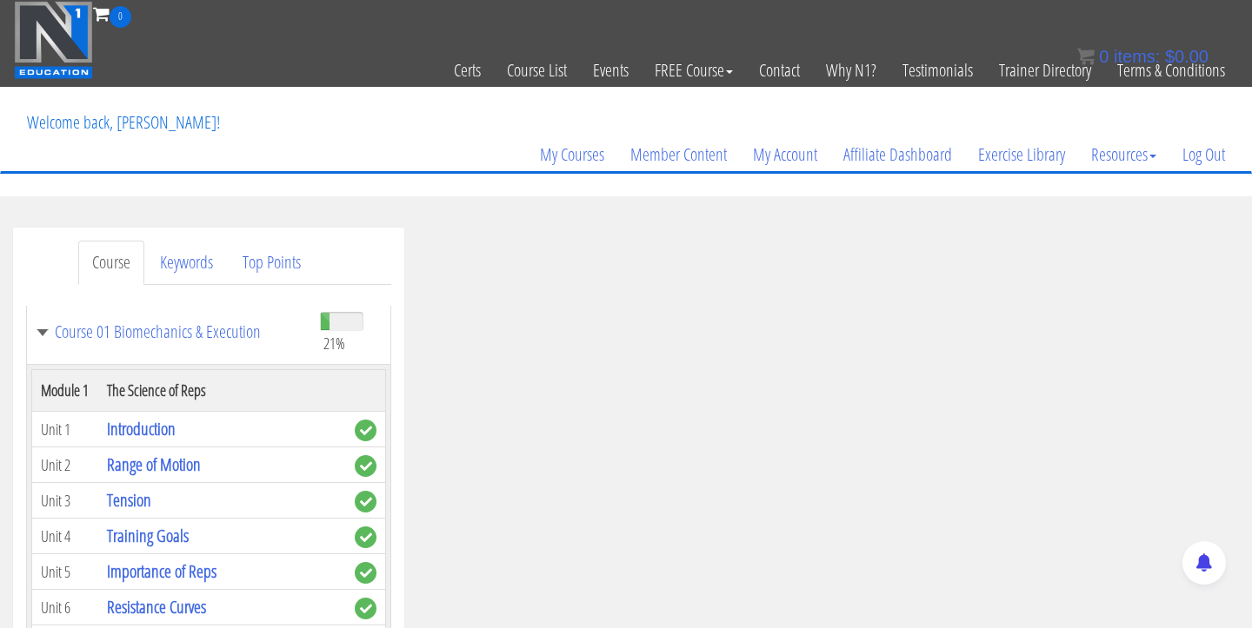
scroll to position [30, 0]
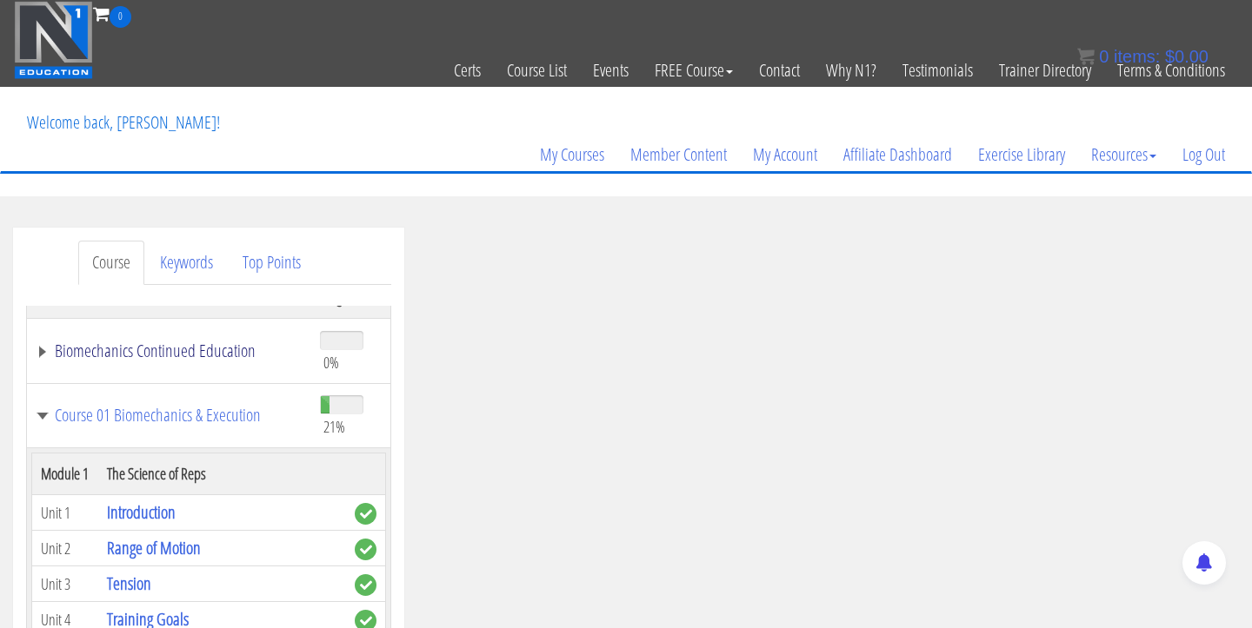
click at [219, 343] on link "Biomechanics Continued Education" at bounding box center [169, 350] width 267 height 17
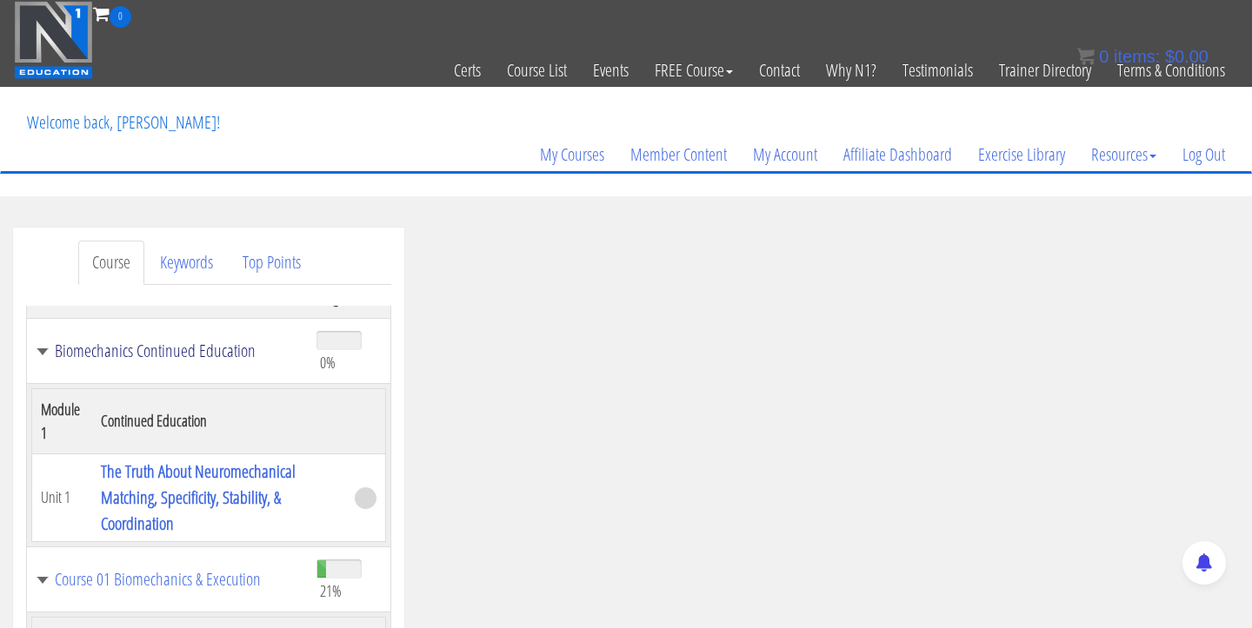
scroll to position [87, 0]
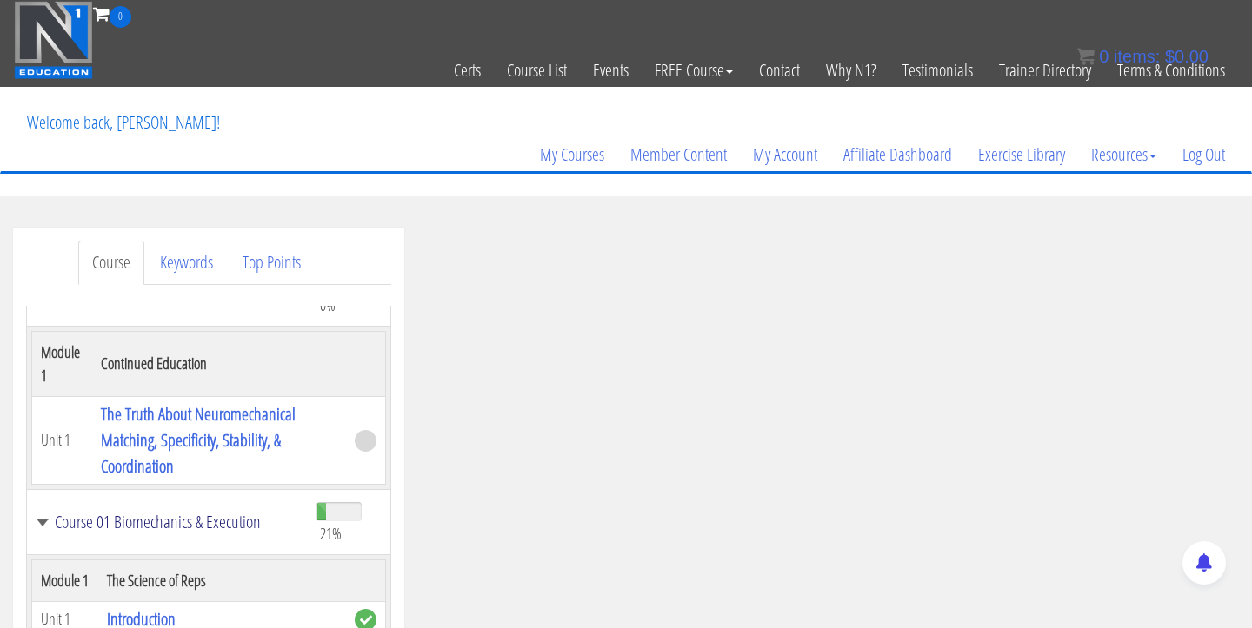
click at [229, 518] on link "Course 01 Biomechanics & Execution" at bounding box center [167, 522] width 263 height 17
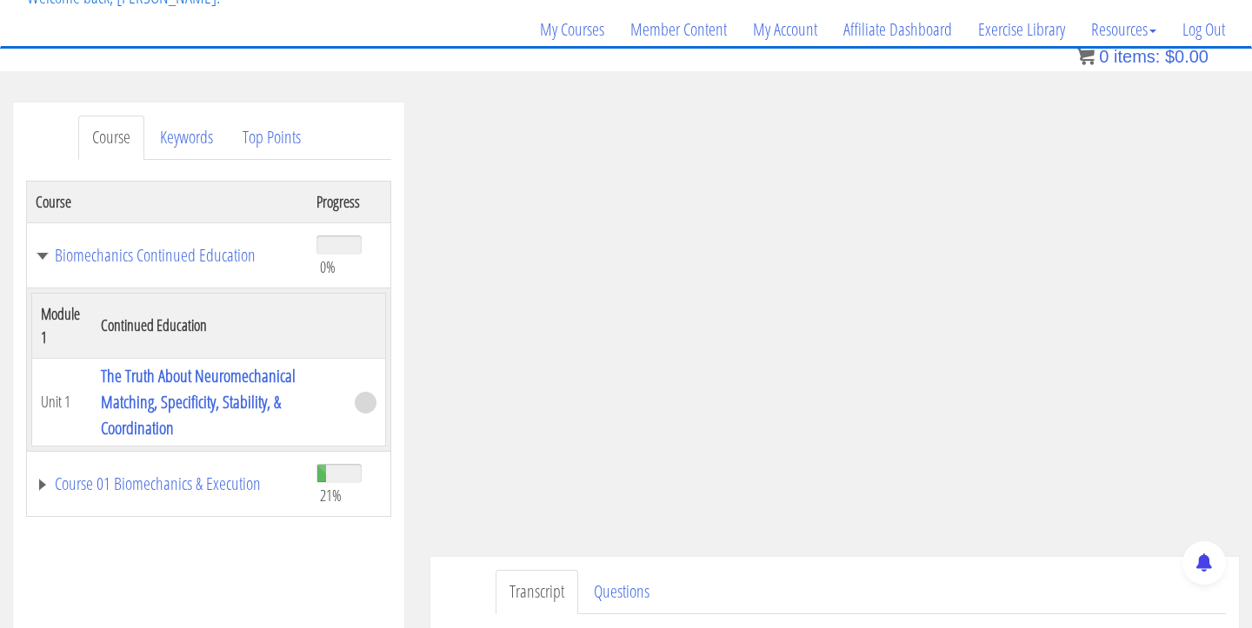
scroll to position [128, 0]
click at [194, 482] on link "Course 01 Biomechanics & Execution" at bounding box center [167, 481] width 263 height 17
